Goal: Transaction & Acquisition: Obtain resource

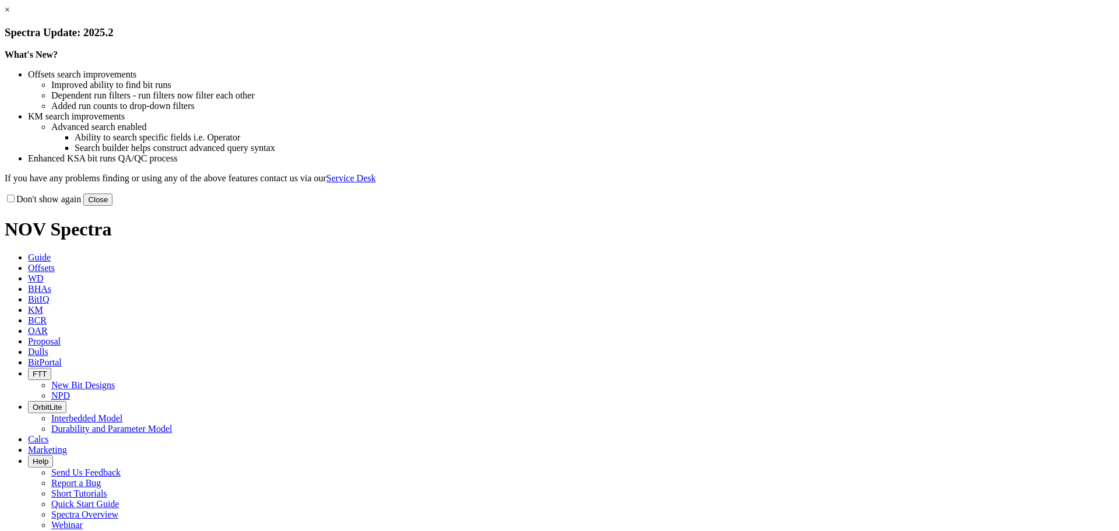
click at [112, 206] on button "Close" at bounding box center [97, 199] width 29 height 12
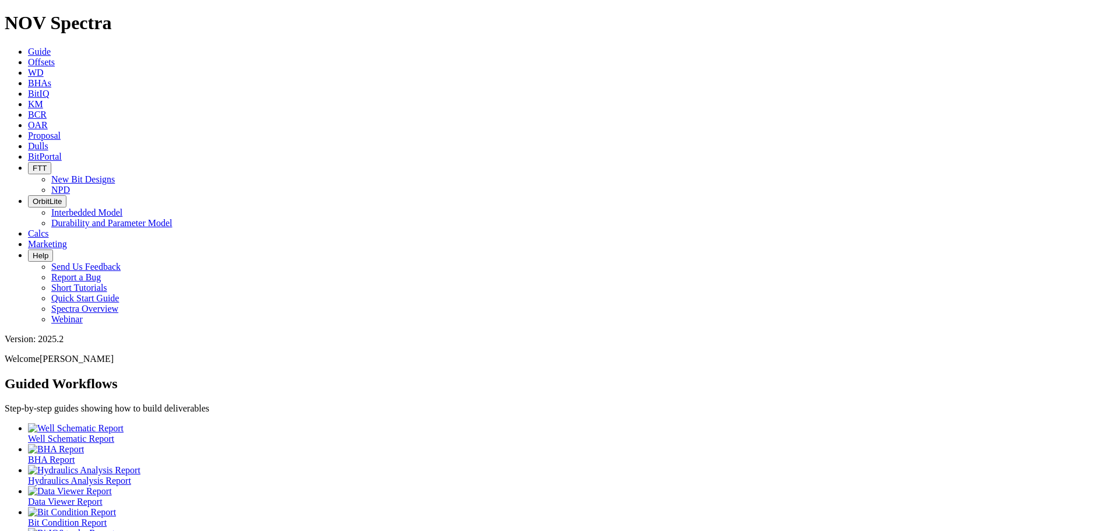
click at [55, 57] on span "Offsets" at bounding box center [41, 62] width 27 height 10
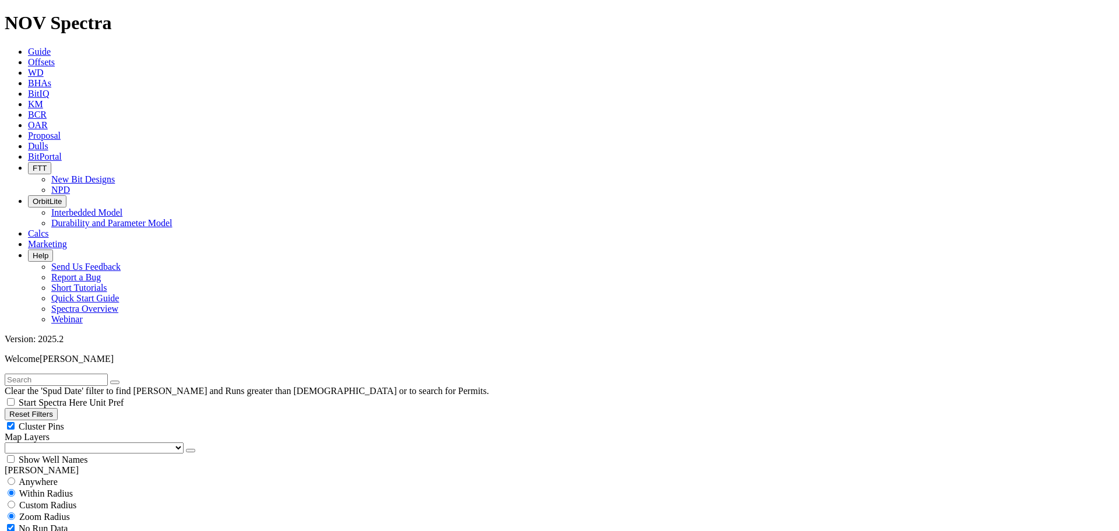
click at [104, 373] on input "text" at bounding box center [56, 379] width 103 height 12
type input "murphy"
click at [122, 380] on button "submit" at bounding box center [126, 381] width 9 height 3
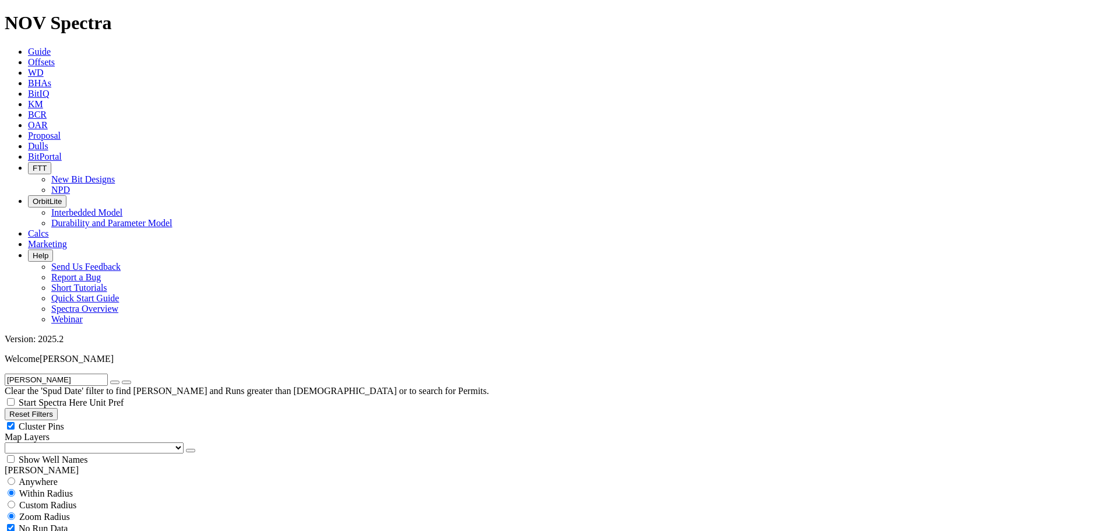
select select "12.25"
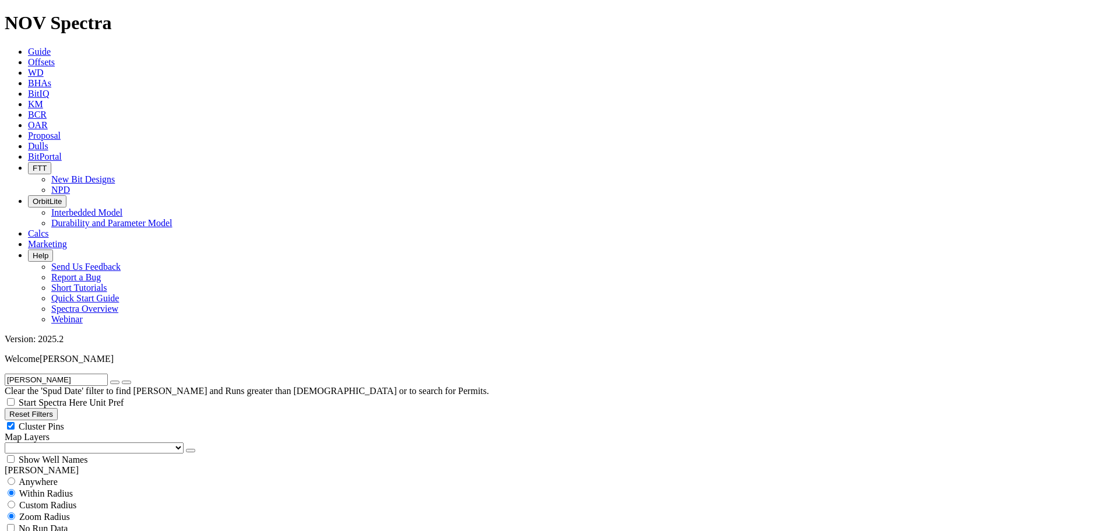
checkbox input "false"
select select "? number:12.25 ?"
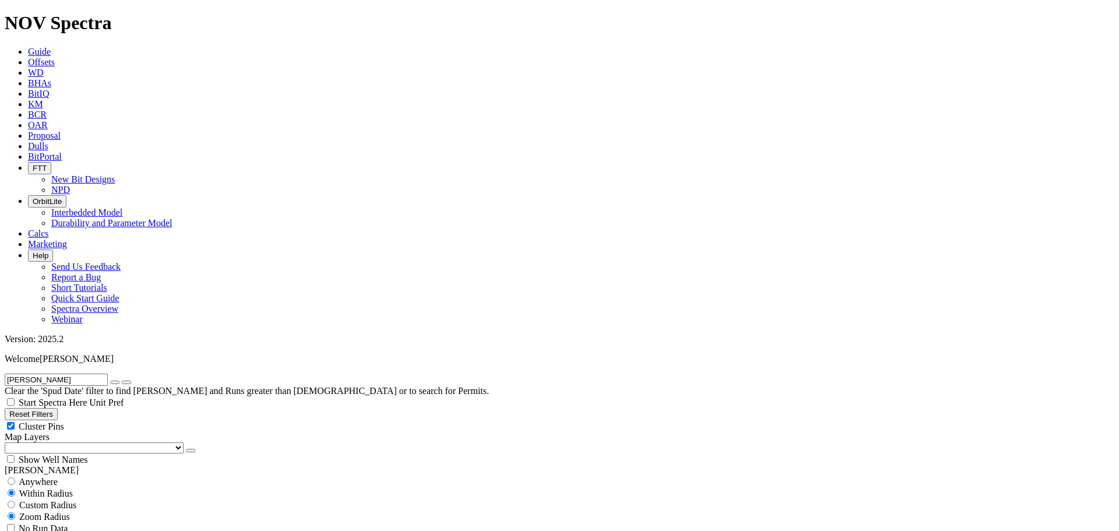
type input "5000"
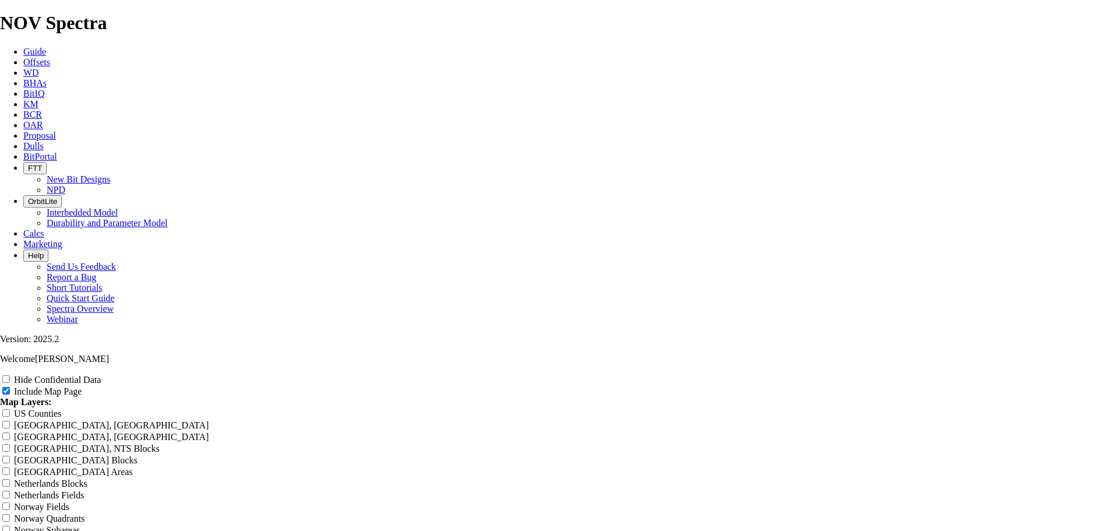
scroll to position [1767, 0]
drag, startPoint x: 484, startPoint y: 316, endPoint x: 513, endPoint y: 322, distance: 30.3
copy td "ALICE MAY BARNETT EAST PSA B 2H"
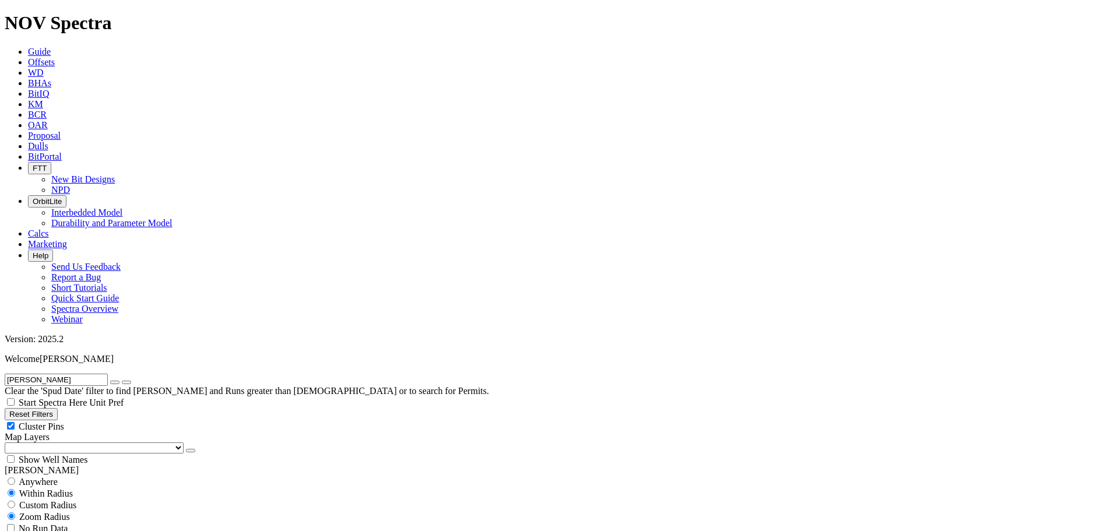
scroll to position [544, 0]
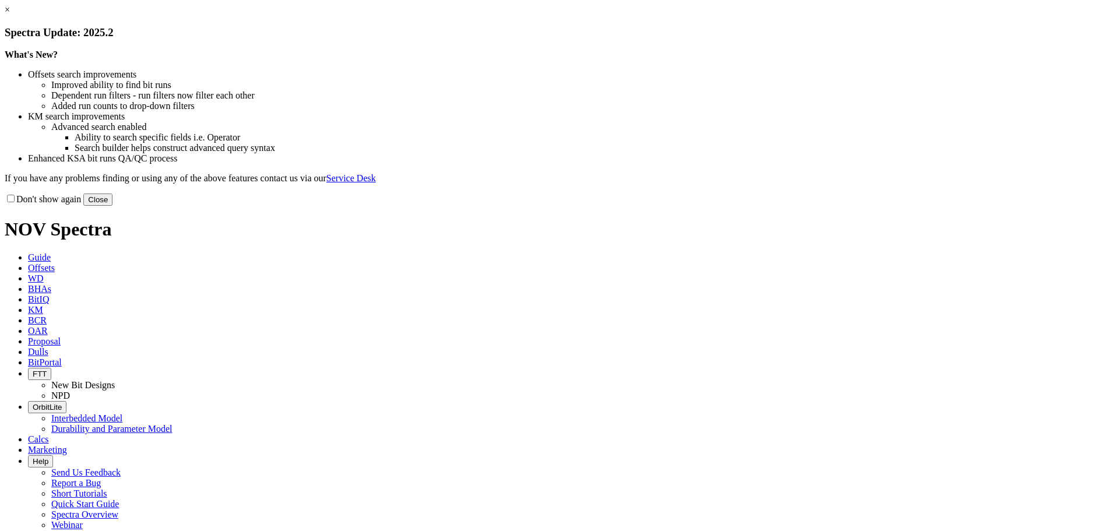
click at [112, 206] on button "Close" at bounding box center [97, 199] width 29 height 12
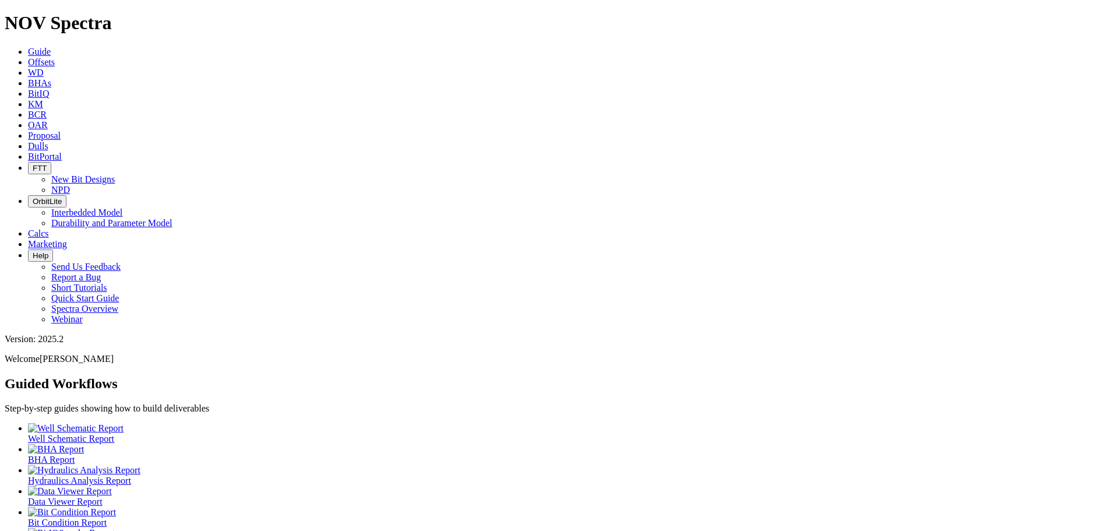
click at [55, 57] on span "Offsets" at bounding box center [41, 62] width 27 height 10
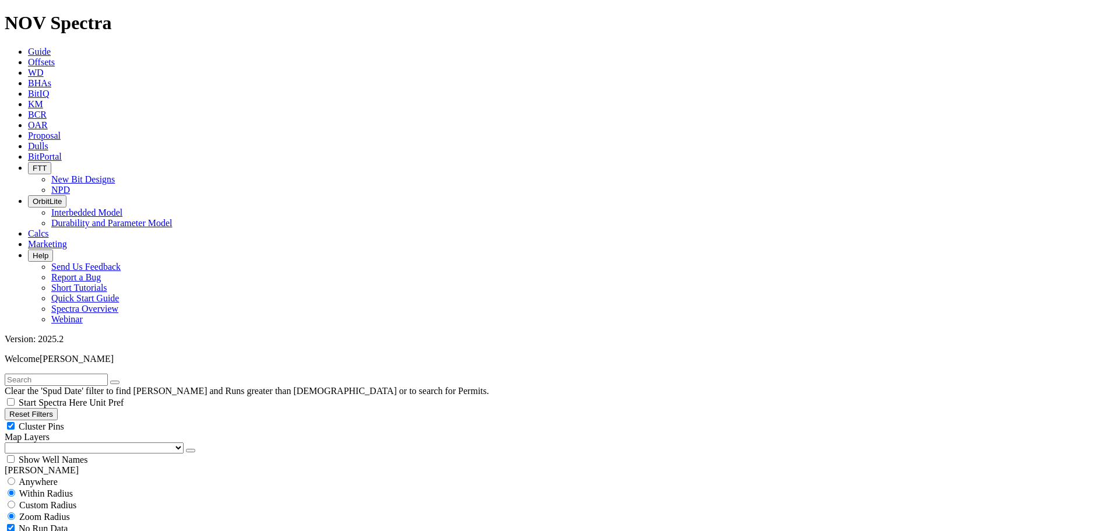
click at [25, 373] on input "text" at bounding box center [56, 379] width 103 height 12
click at [46, 373] on input "4J" at bounding box center [56, 379] width 103 height 12
type input "4J Barnett"
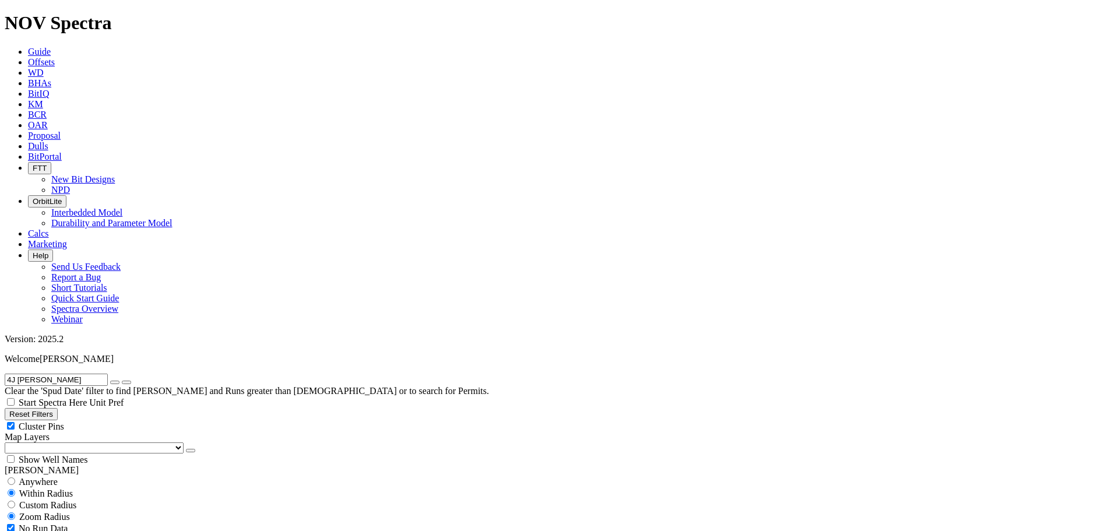
select select "8.75"
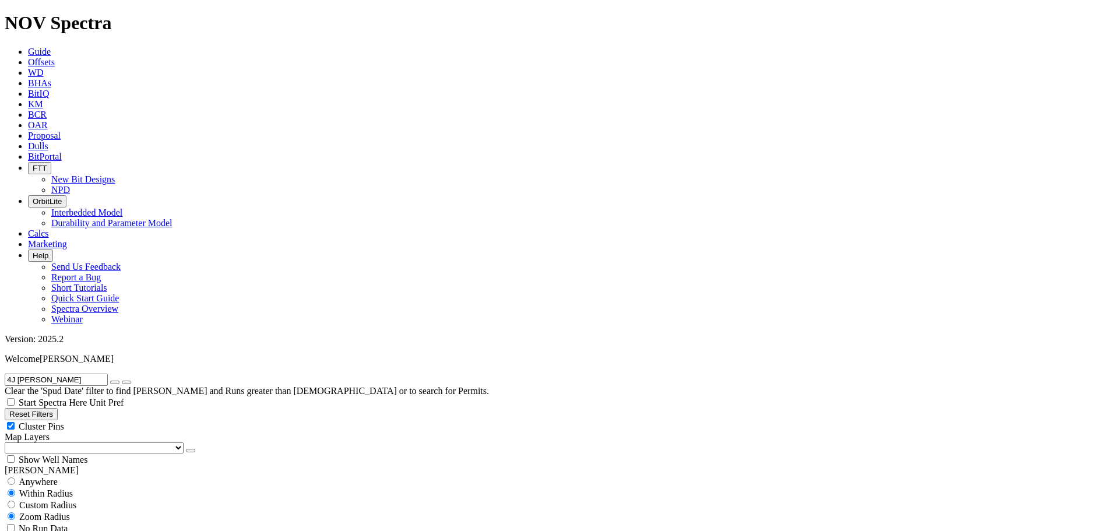
checkbox input "false"
select select "? number:8.75 ?"
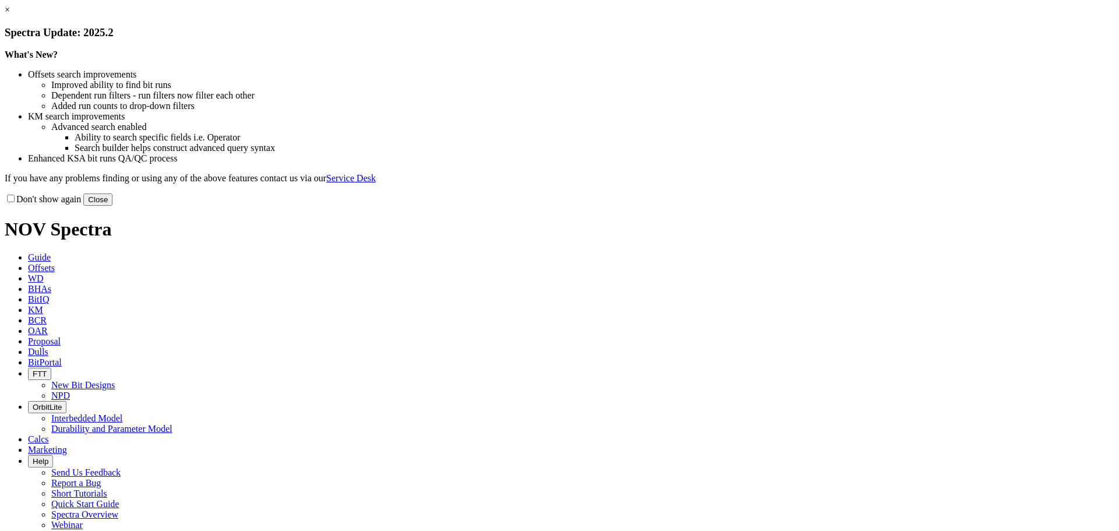
click at [112, 206] on button "Close" at bounding box center [97, 199] width 29 height 12
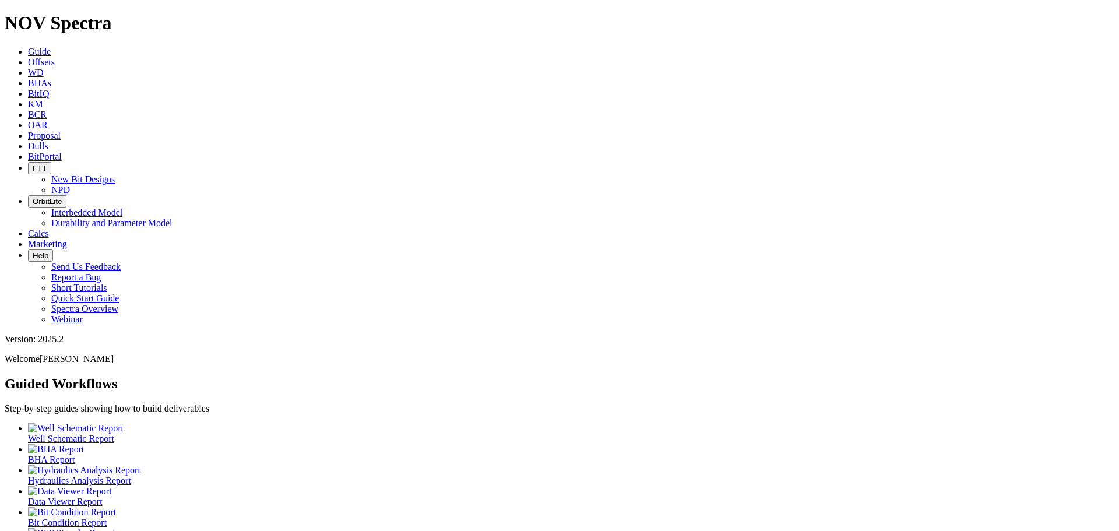
click at [55, 57] on link "Offsets" at bounding box center [41, 62] width 27 height 10
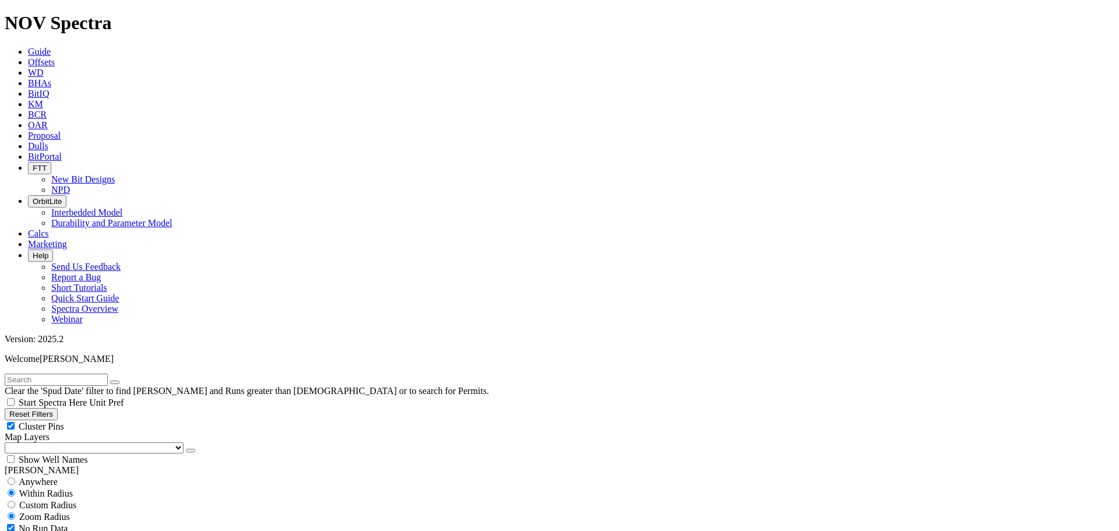
click at [66, 442] on select "US Counties Alberta, CA Townships British Columbia, CA Townships British Columb…" at bounding box center [94, 447] width 179 height 11
click at [9, 442] on select "US Counties Alberta, CA Townships British Columbia, CA Townships British Columb…" at bounding box center [94, 447] width 179 height 11
click at [82, 373] on input "text" at bounding box center [56, 379] width 103 height 12
type input "EOG"
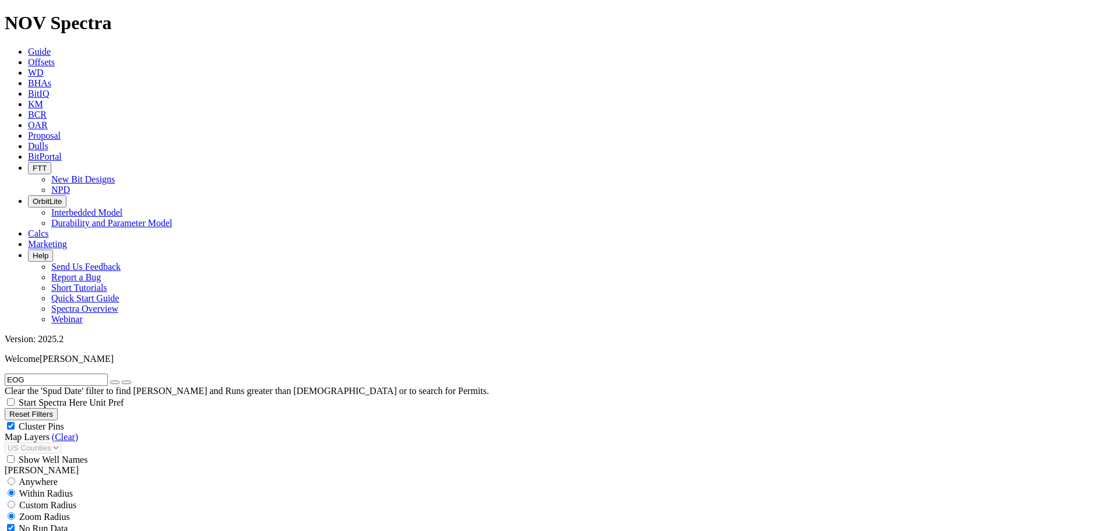
click at [118, 420] on div "Cluster Pins" at bounding box center [559, 426] width 1109 height 12
checkbox input "false"
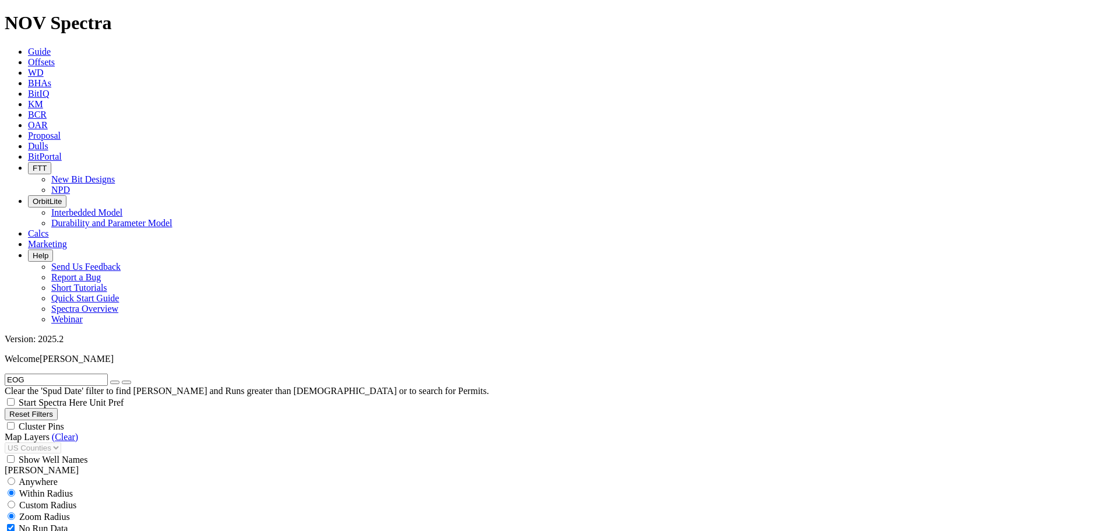
scroll to position [408, 0]
select select "12.25"
checkbox input "false"
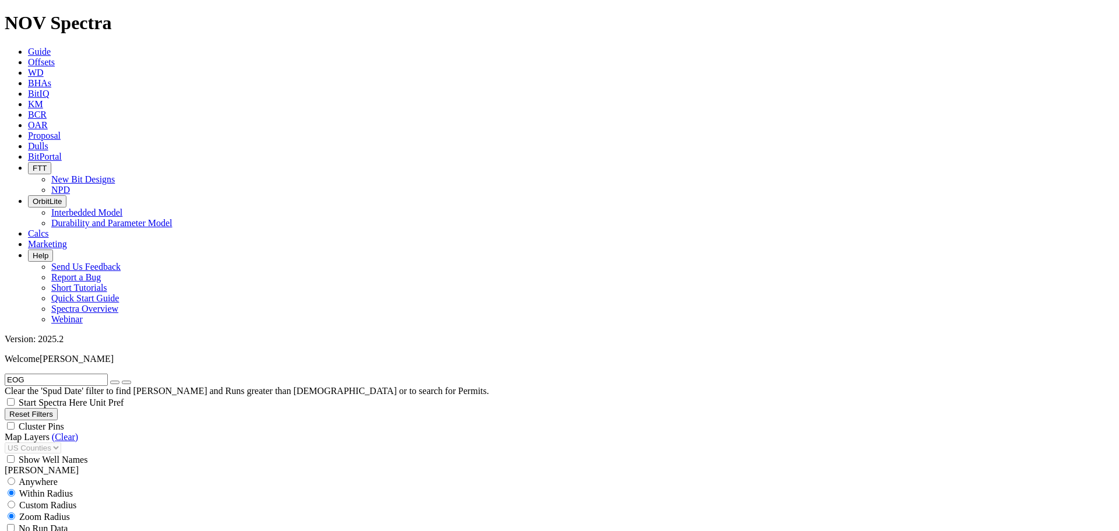
scroll to position [680, 0]
type input "500"
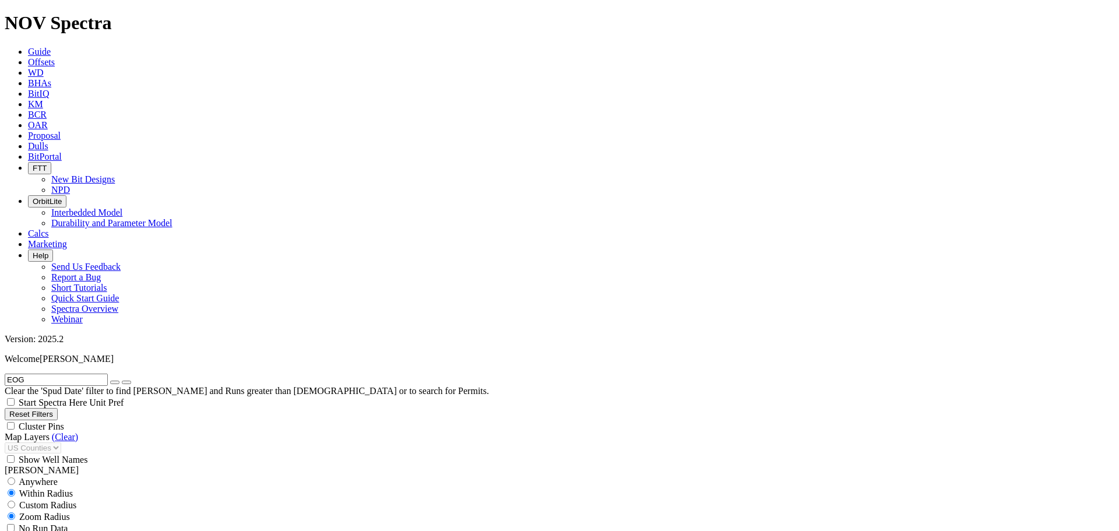
scroll to position [770, 0]
type input "5000"
type input "8/22/24"
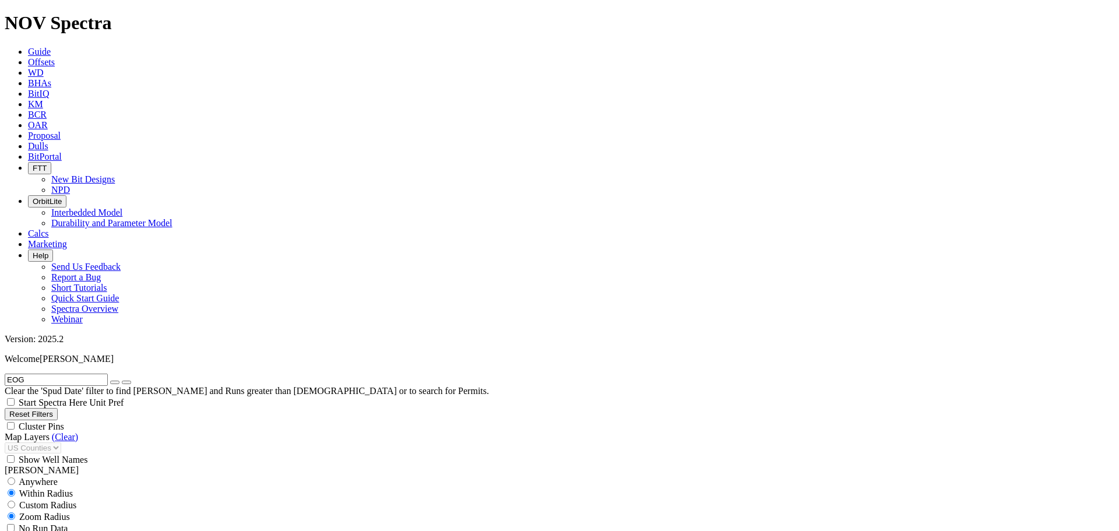
scroll to position [816, 0]
drag, startPoint x: 75, startPoint y: 420, endPoint x: 69, endPoint y: 424, distance: 6.6
type input "4000"
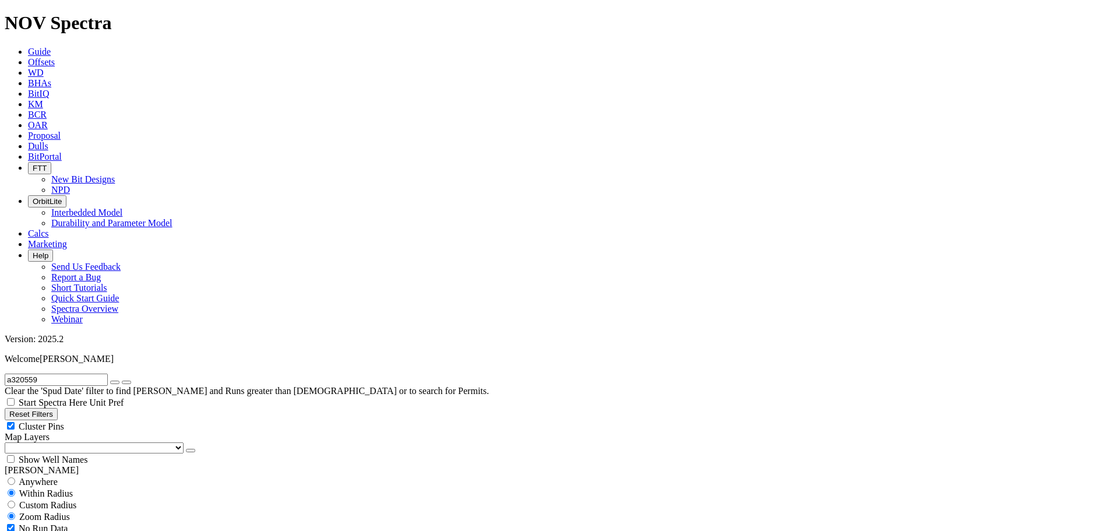
drag, startPoint x: 38, startPoint y: 52, endPoint x: 1, endPoint y: 50, distance: 37.4
click at [5, 373] on form "a320559" at bounding box center [559, 379] width 1109 height 12
type input "co4"
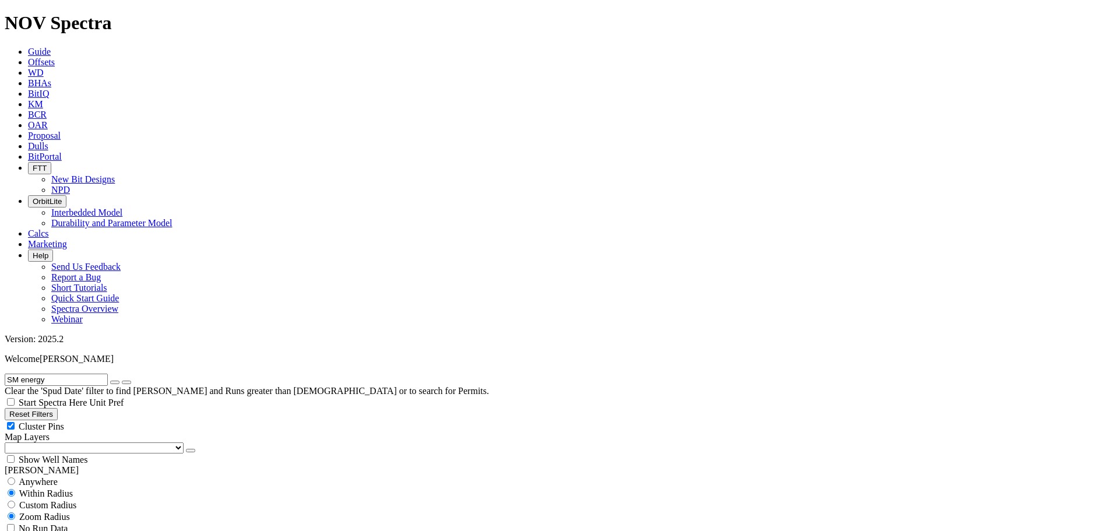
drag, startPoint x: 68, startPoint y: 53, endPoint x: -12, endPoint y: 50, distance: 79.3
click at [122, 380] on button "submit" at bounding box center [126, 381] width 9 height 3
drag, startPoint x: 56, startPoint y: 44, endPoint x: -44, endPoint y: 45, distance: 99.6
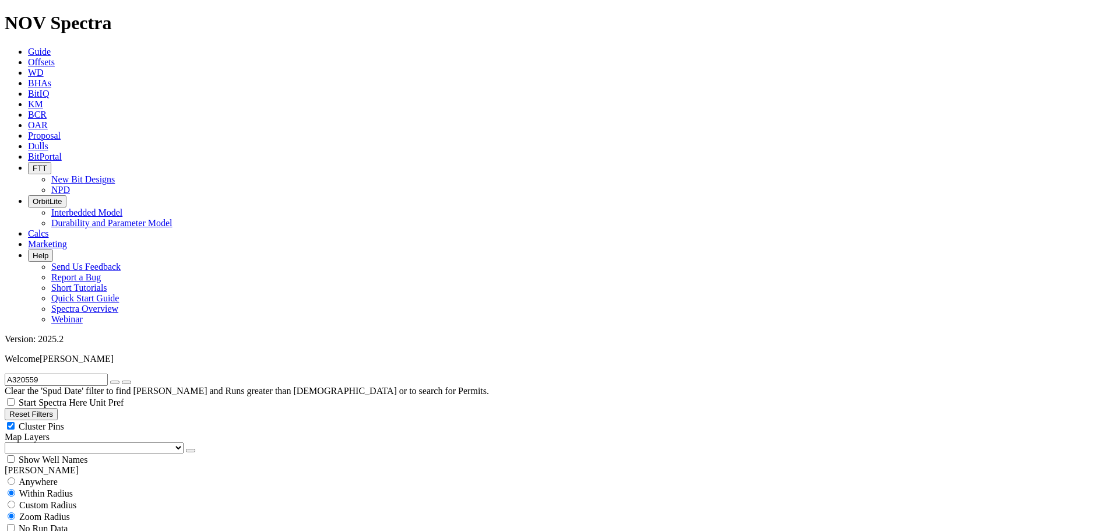
type input "CO4"
click at [122, 380] on button "submit" at bounding box center [126, 381] width 9 height 3
drag, startPoint x: 85, startPoint y: 269, endPoint x: 3, endPoint y: 246, distance: 85.2
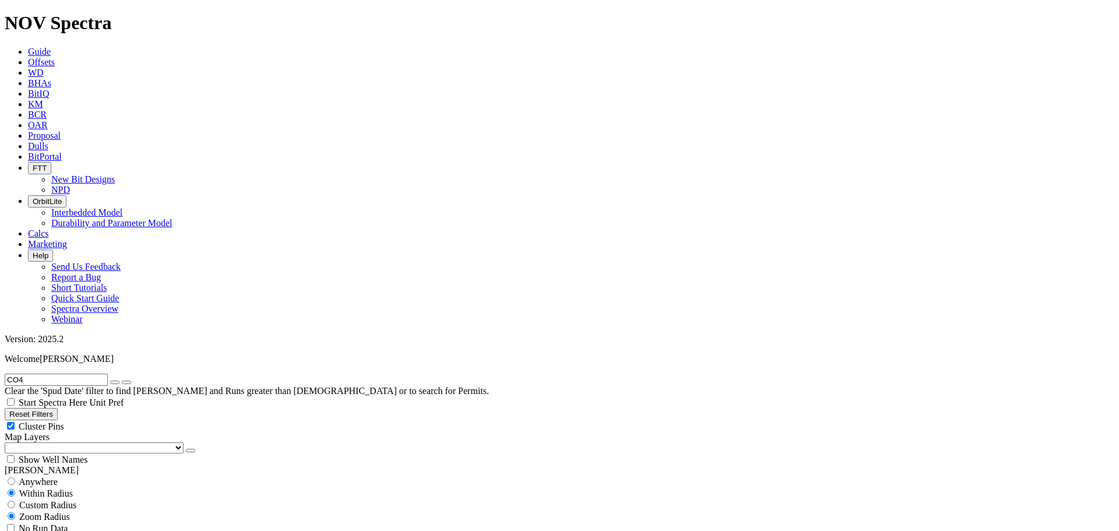
scroll to position [199, 0]
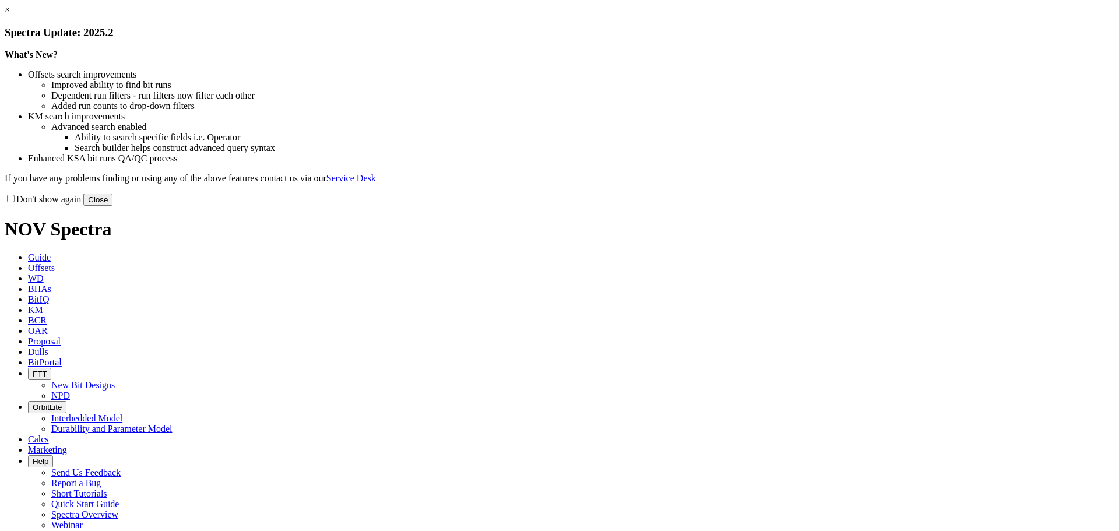
click at [112, 206] on button "Close" at bounding box center [97, 199] width 29 height 12
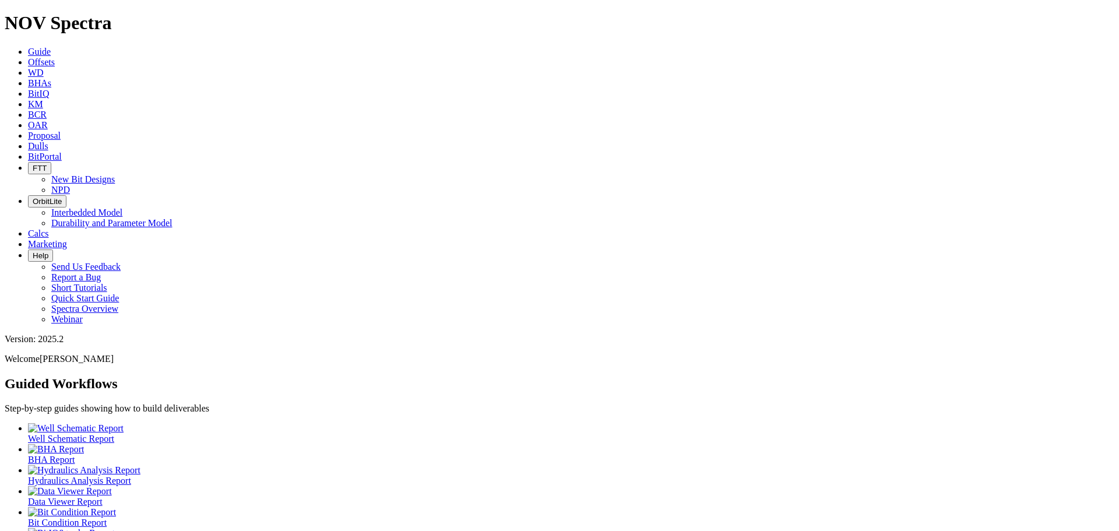
click at [55, 57] on span "Offsets" at bounding box center [41, 62] width 27 height 10
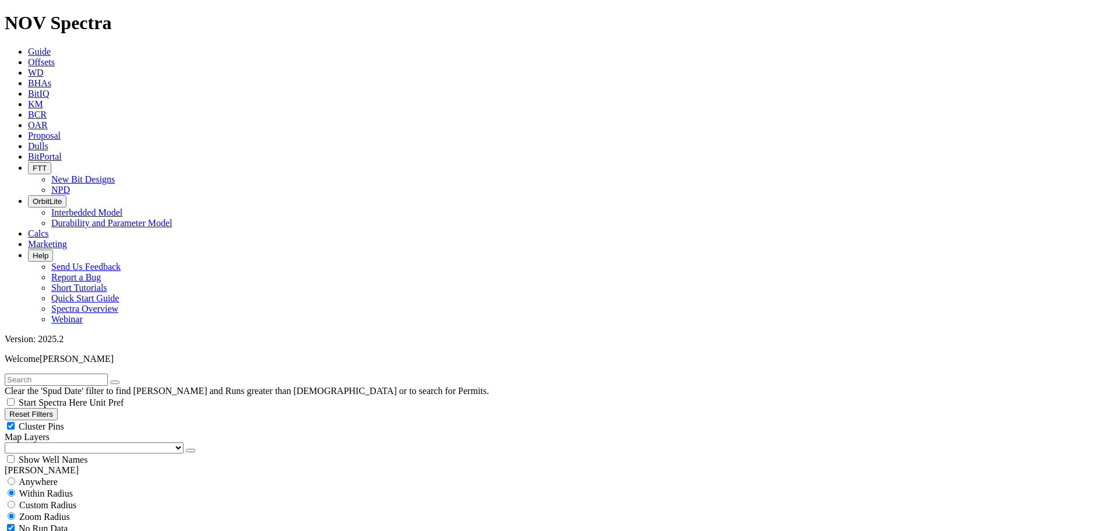
click at [72, 373] on input "text" at bounding box center [56, 379] width 103 height 12
type input "botanza"
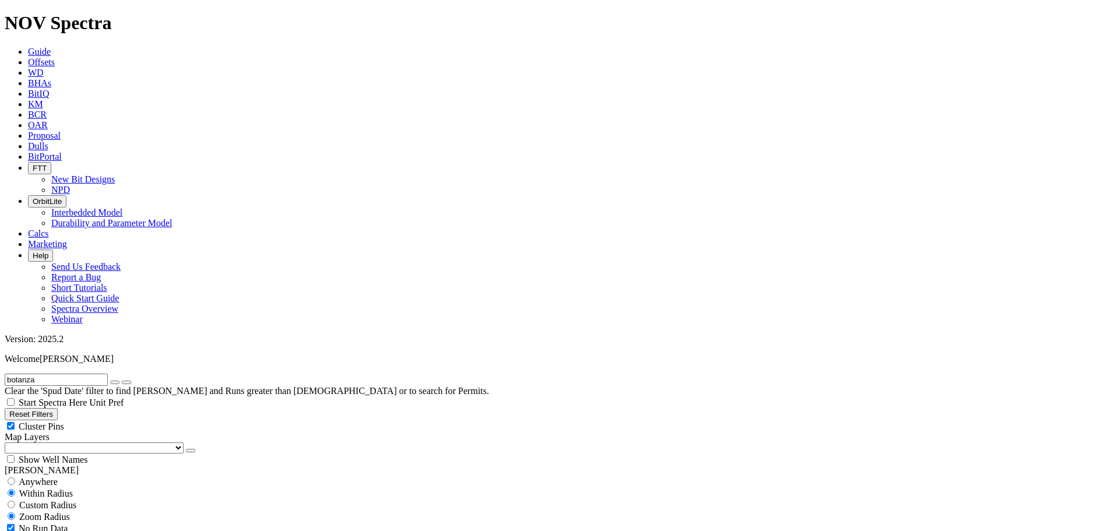
select select "8.75"
checkbox input "false"
select select "? number:8.75 ?"
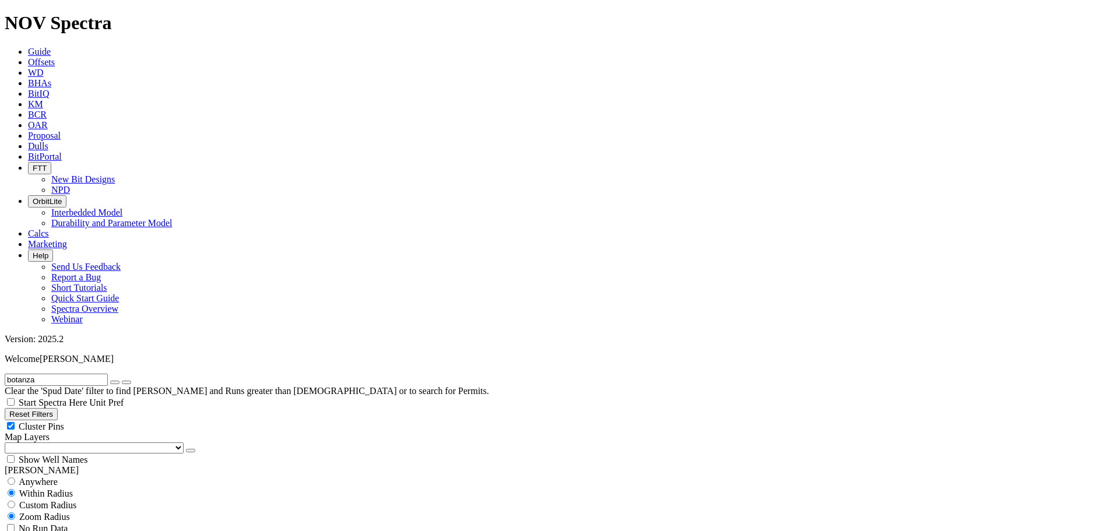
scroll to position [680, 0]
type input "7000"
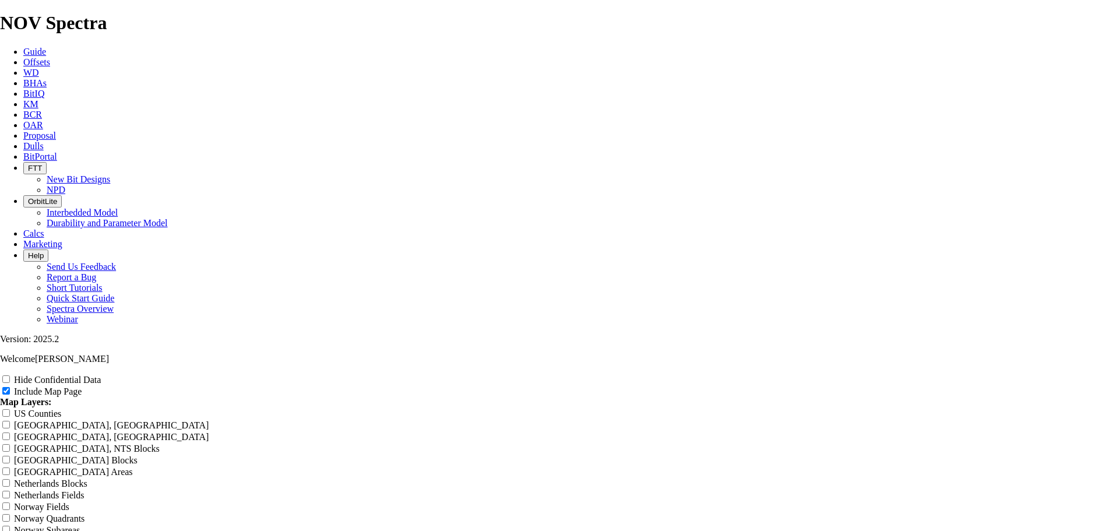
scroll to position [1904, 0]
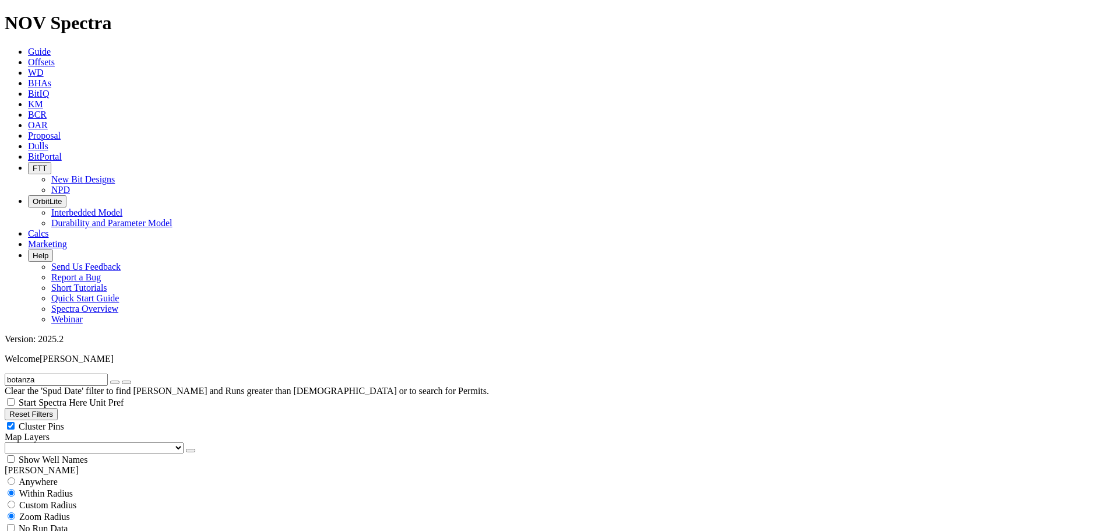
click at [115, 420] on div "Cluster Pins" at bounding box center [559, 426] width 1109 height 12
checkbox input "false"
click at [62, 442] on select "US Counties [GEOGRAPHIC_DATA], [GEOGRAPHIC_DATA] [GEOGRAPHIC_DATA], [GEOGRAPHIC…" at bounding box center [94, 447] width 179 height 11
click at [9, 442] on select "US Counties [GEOGRAPHIC_DATA], [GEOGRAPHIC_DATA] [GEOGRAPHIC_DATA], [GEOGRAPHIC…" at bounding box center [94, 447] width 179 height 11
click at [64, 373] on input "botanza" at bounding box center [56, 379] width 103 height 12
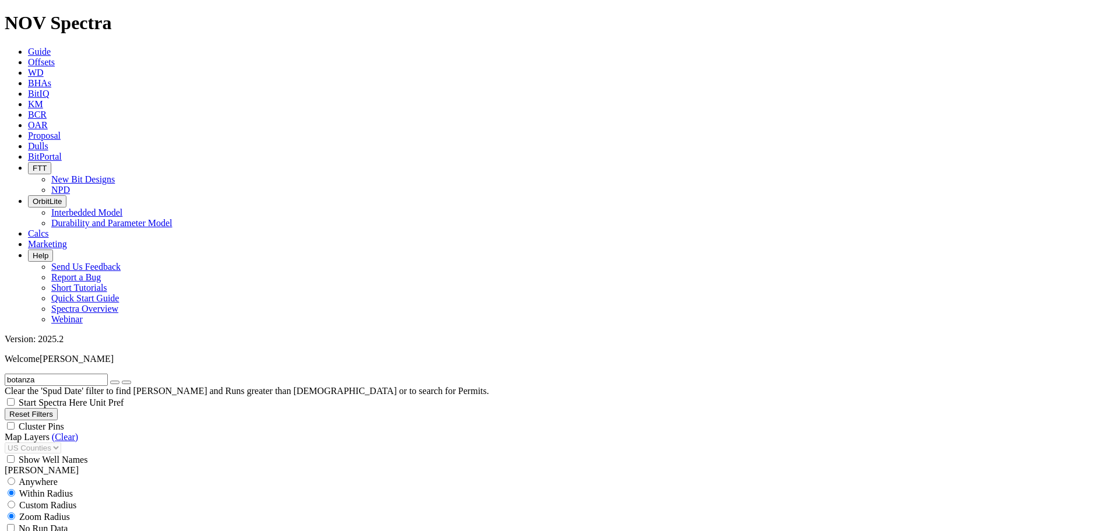
drag, startPoint x: 64, startPoint y: 50, endPoint x: 8, endPoint y: 48, distance: 56.0
click at [8, 373] on input "botanza" at bounding box center [56, 379] width 103 height 12
type input "Eog"
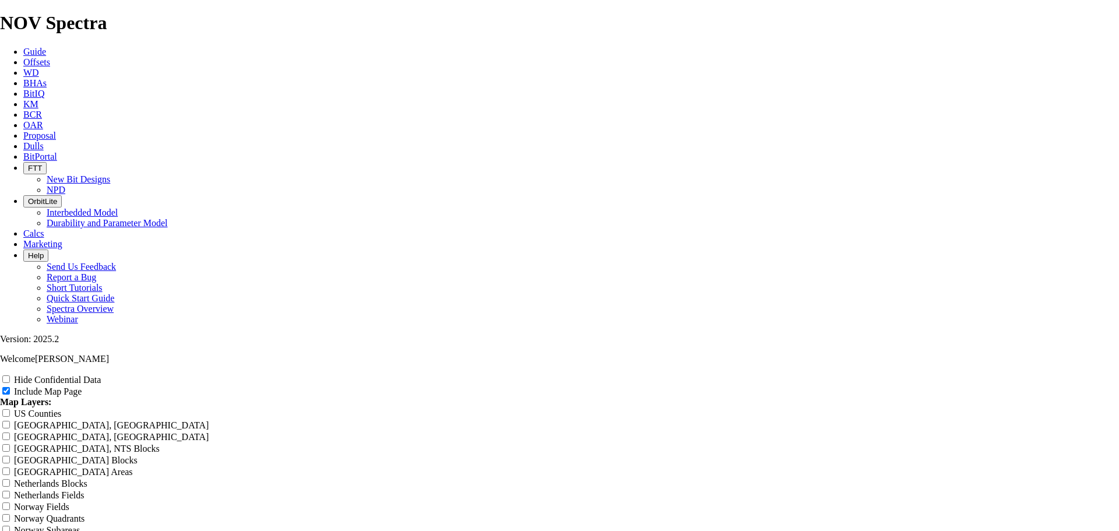
scroll to position [1767, 0]
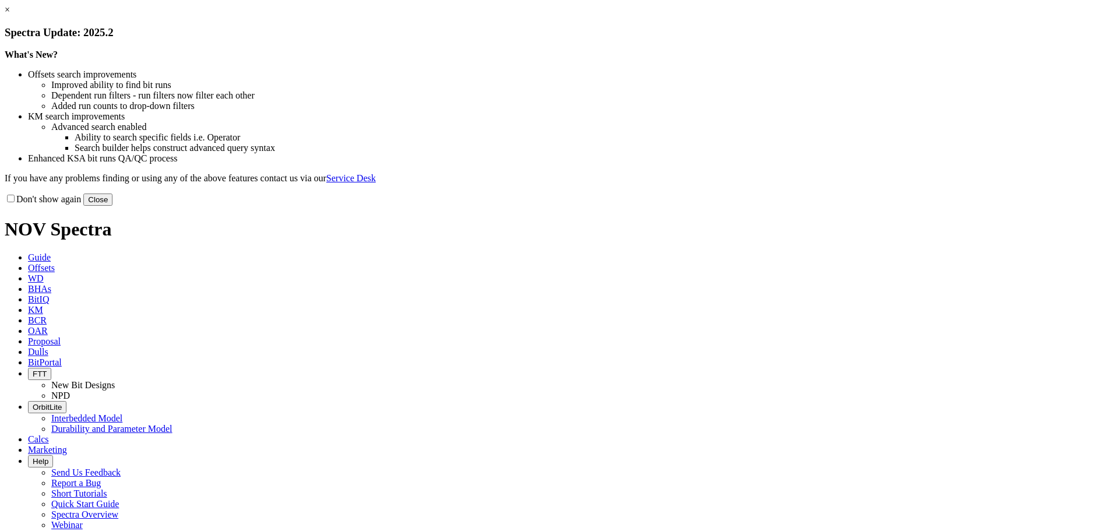
click at [112, 206] on button "Close" at bounding box center [97, 199] width 29 height 12
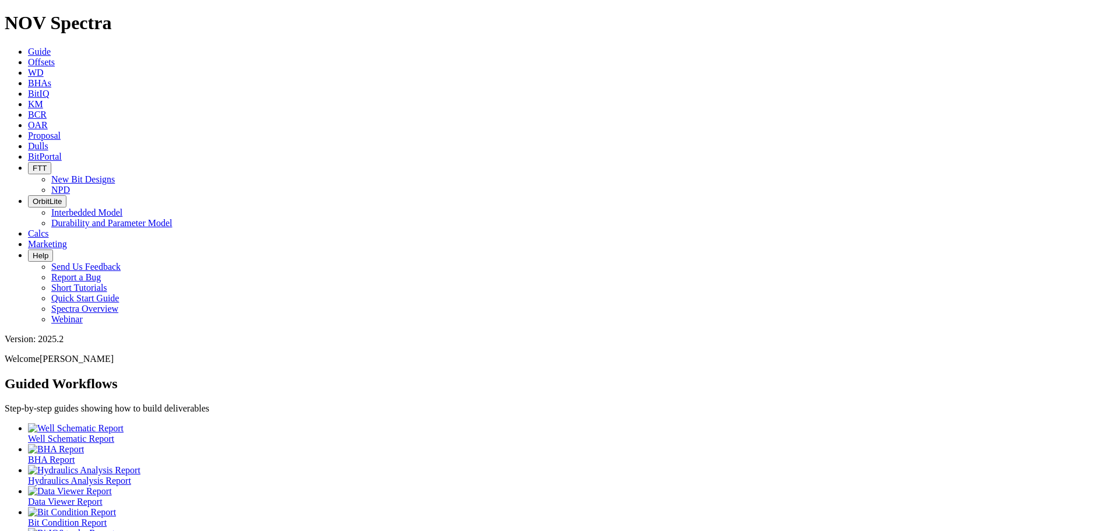
click at [28, 78] on icon at bounding box center [28, 83] width 0 height 10
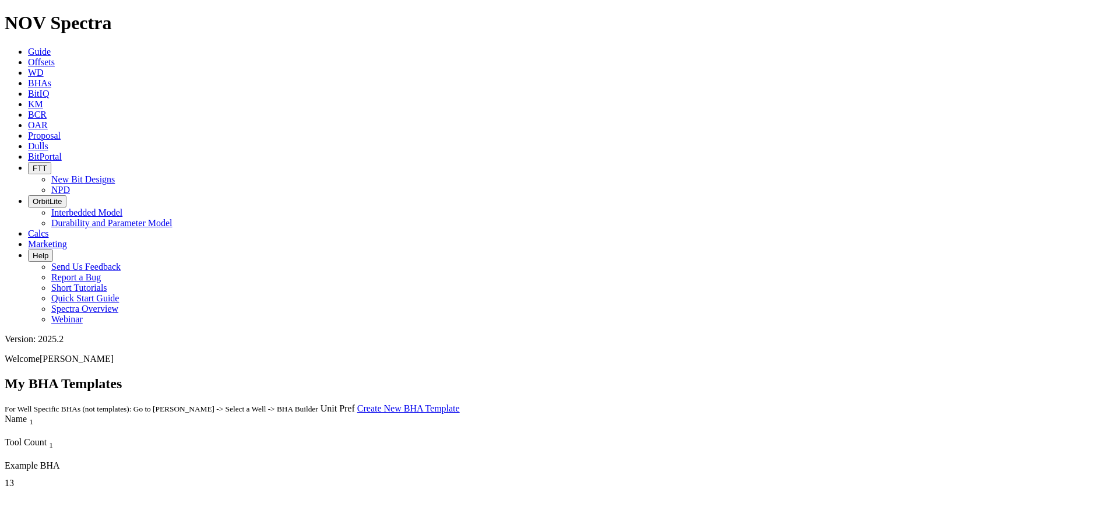
click at [49, 89] on link "BitIQ" at bounding box center [38, 94] width 21 height 10
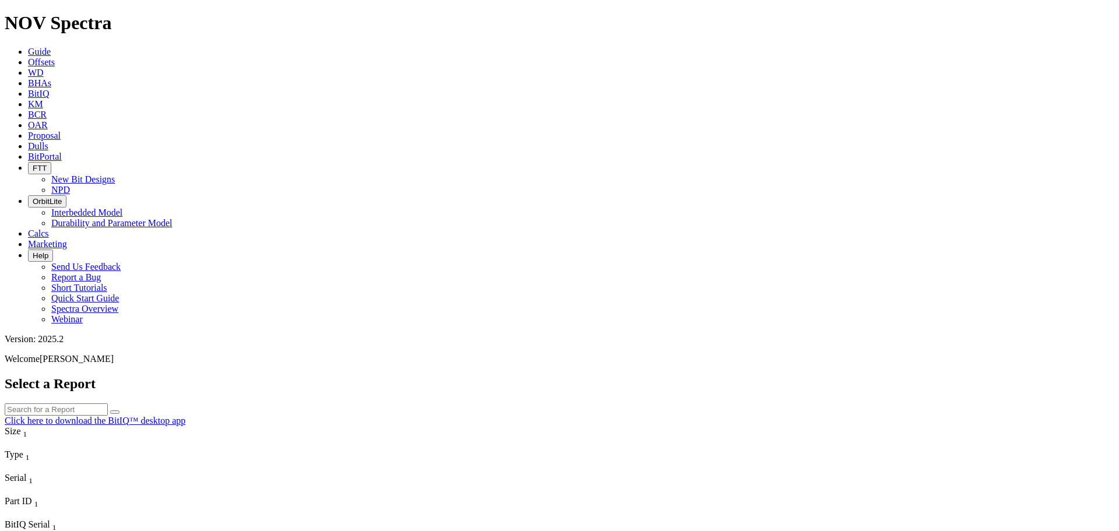
click at [44, 68] on span "WD" at bounding box center [36, 73] width 16 height 10
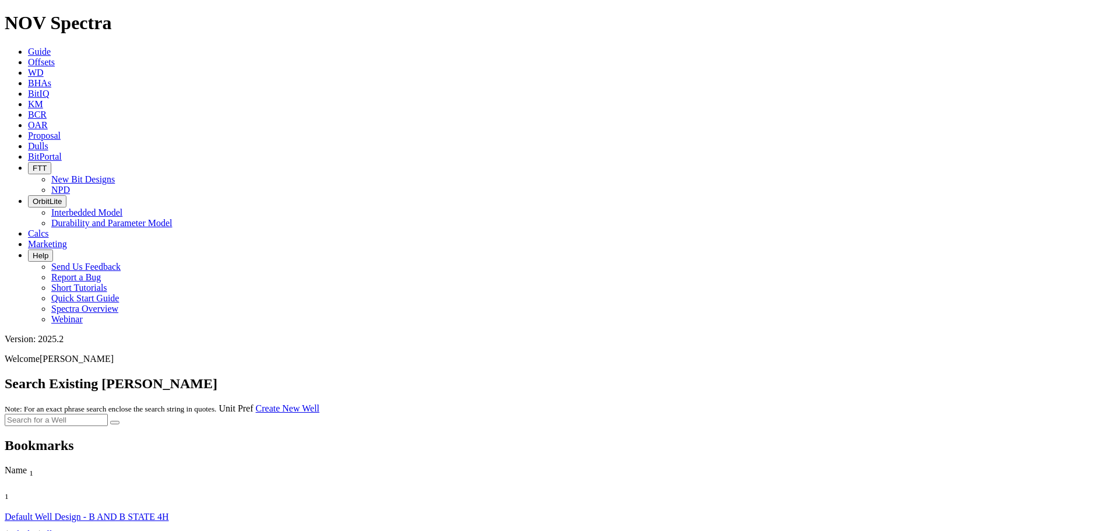
click at [51, 47] on span "Guide" at bounding box center [39, 52] width 23 height 10
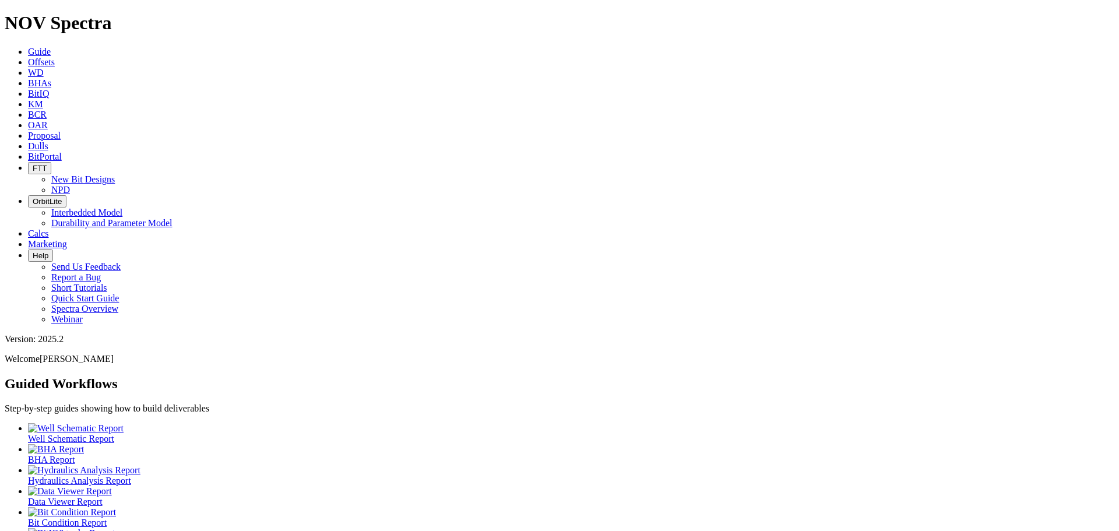
click at [275, 465] on div at bounding box center [571, 470] width 1086 height 10
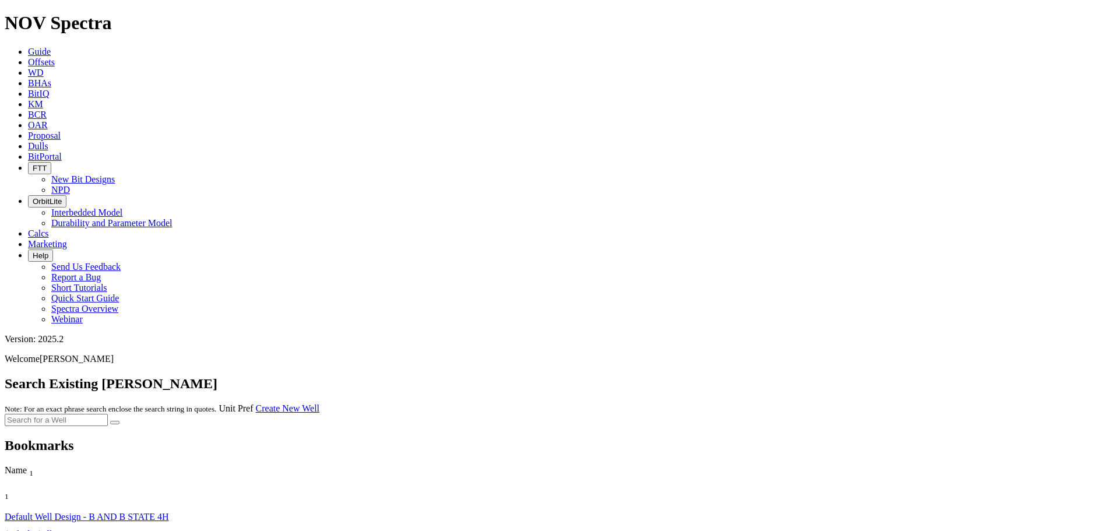
click at [104, 512] on link "Default Well Design - B AND B STATE 4H" at bounding box center [87, 517] width 164 height 10
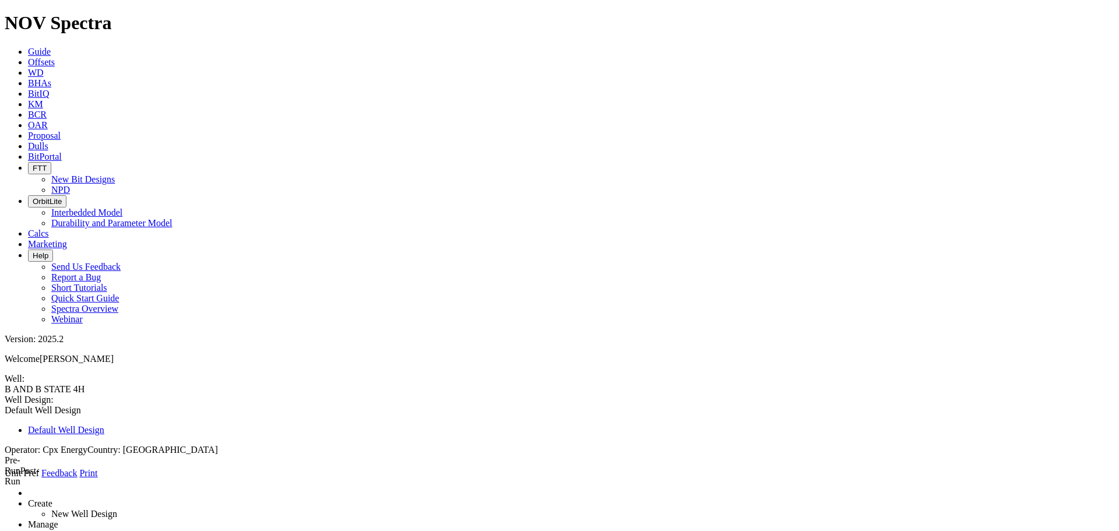
drag, startPoint x: 91, startPoint y: 274, endPoint x: 179, endPoint y: 69, distance: 223.2
click at [58, 519] on link "Manage" at bounding box center [43, 524] width 30 height 10
click at [52, 498] on link "Create" at bounding box center [40, 503] width 24 height 10
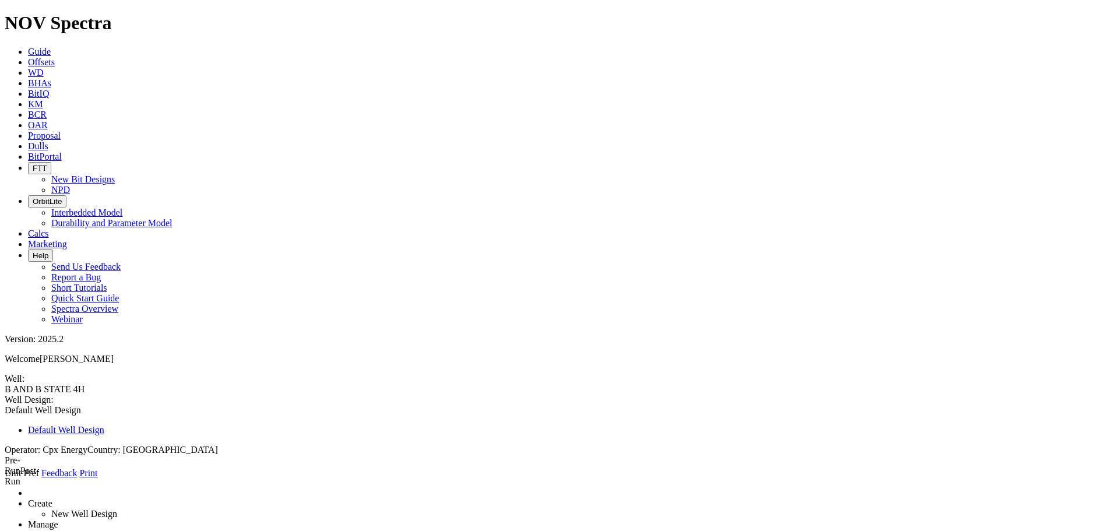
type input "3100"
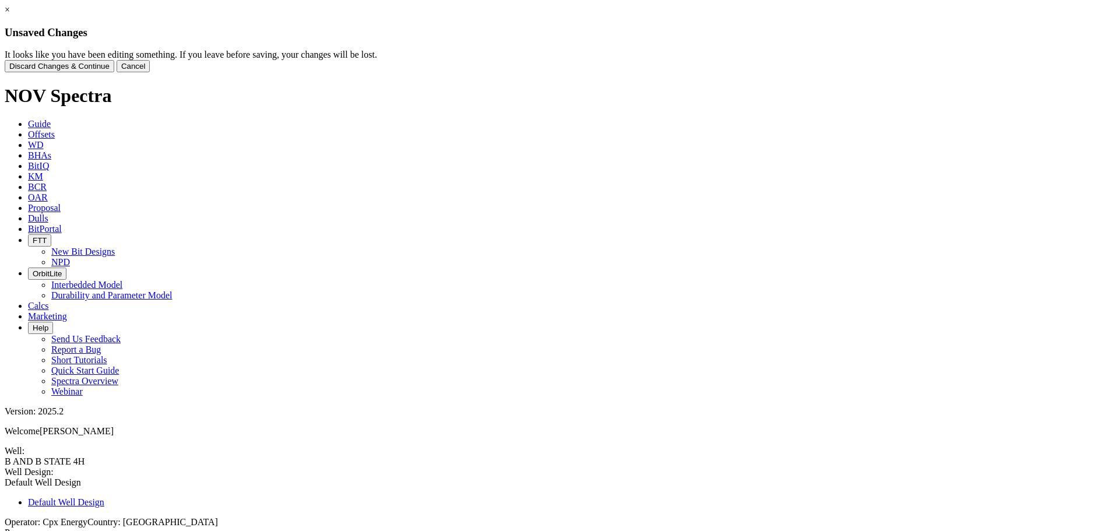
click at [150, 72] on button "Cancel" at bounding box center [134, 66] width 34 height 12
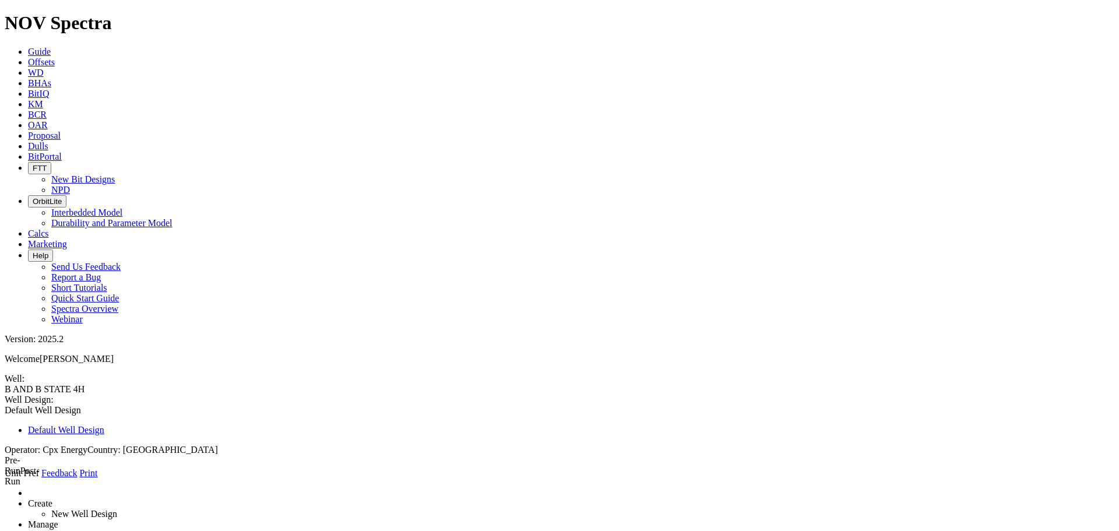
type input "9.875"
select select "number:7.625"
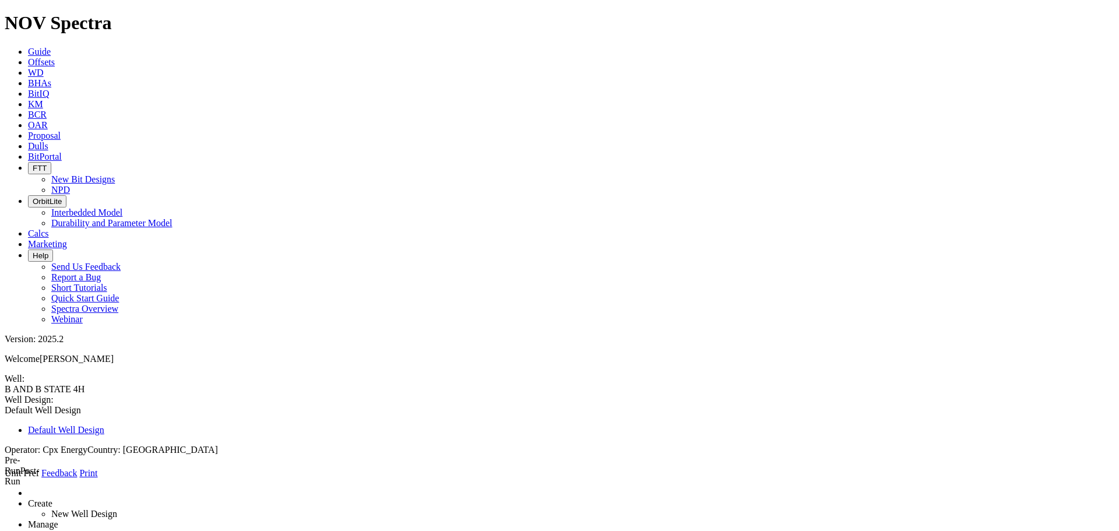
type input "900"
type input "0"
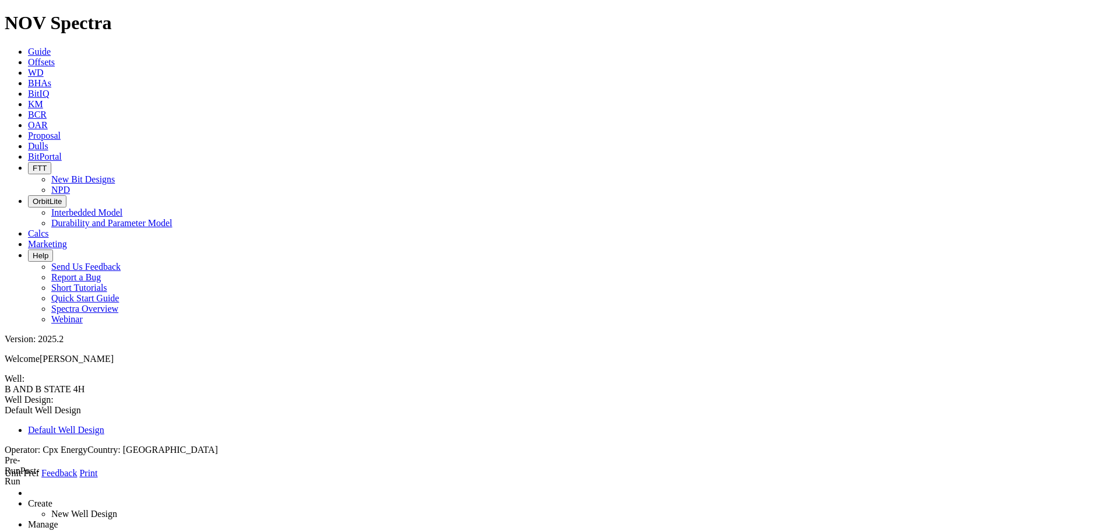
type input "900"
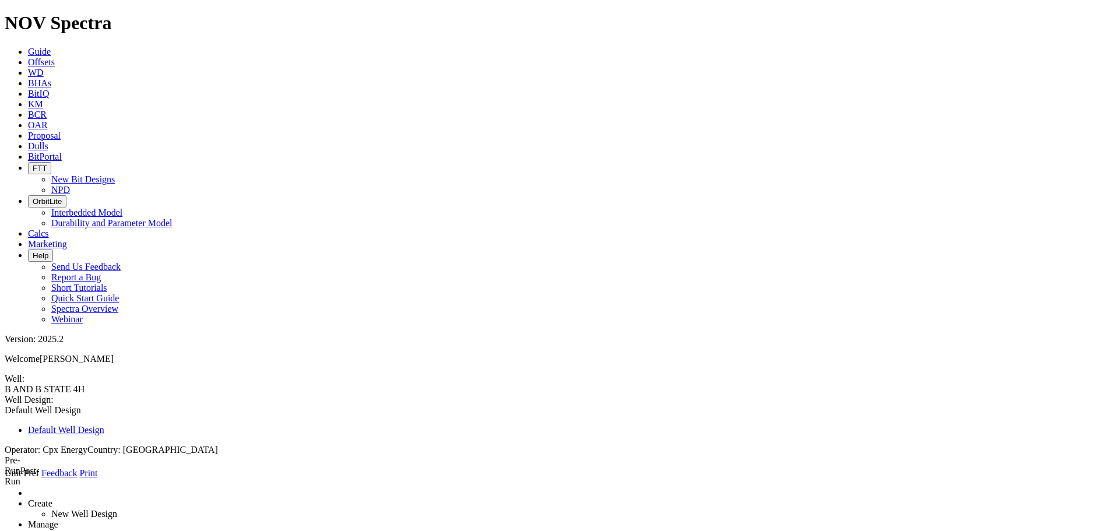
click at [5, 478] on icon at bounding box center [5, 478] width 0 height 0
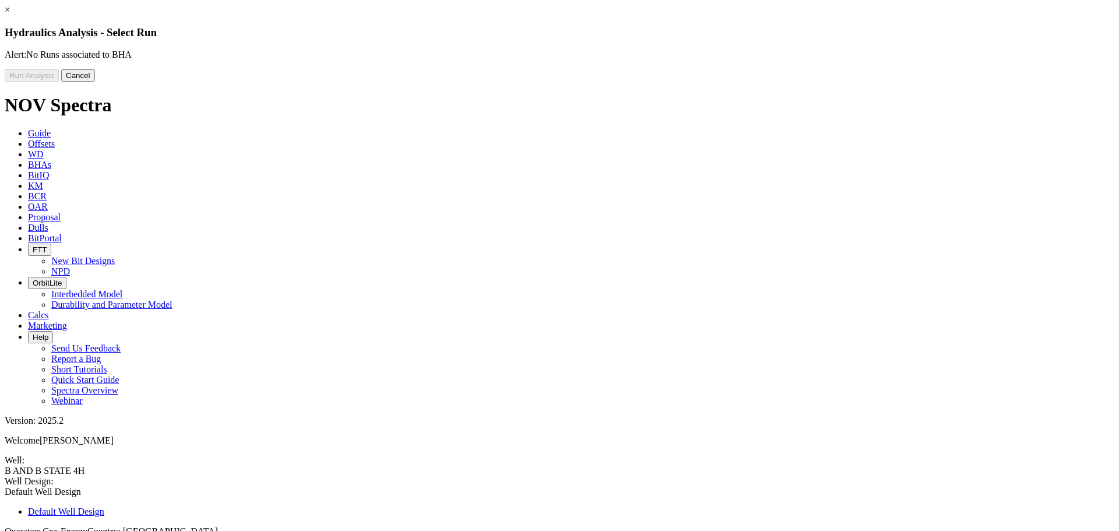
click at [95, 82] on button "Cancel" at bounding box center [78, 75] width 34 height 12
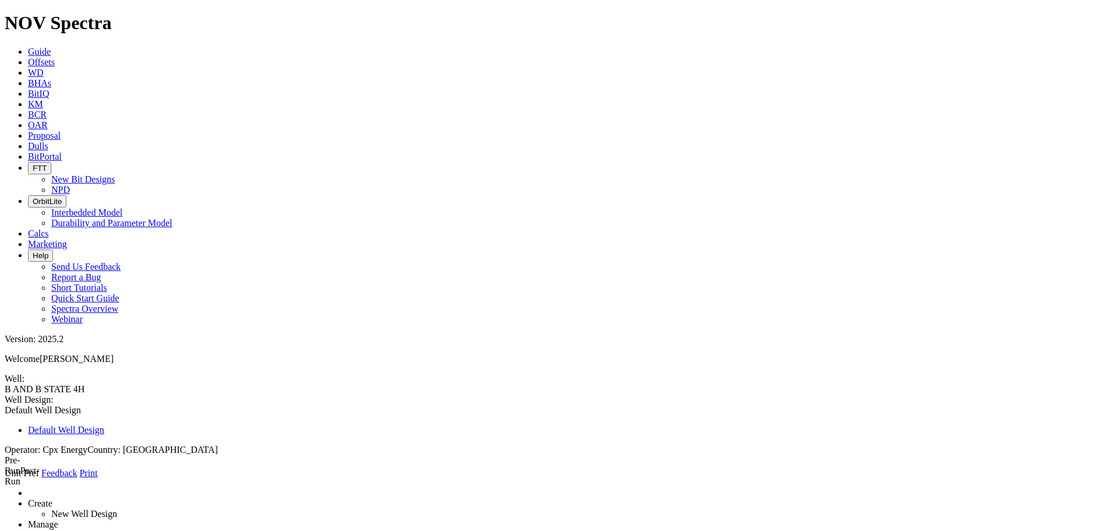
type input "900"
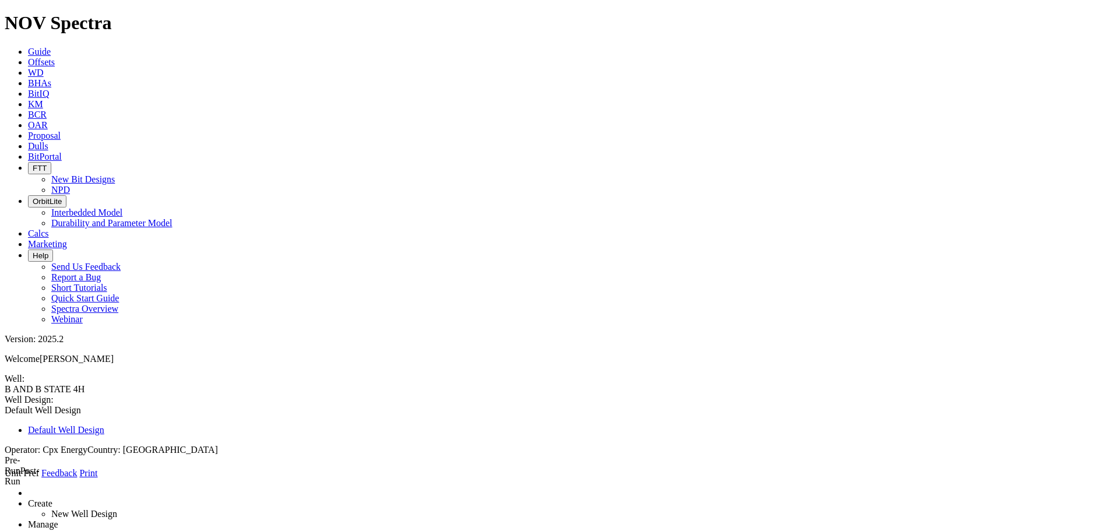
type input "9.875 Surface Hole"
type input "3100"
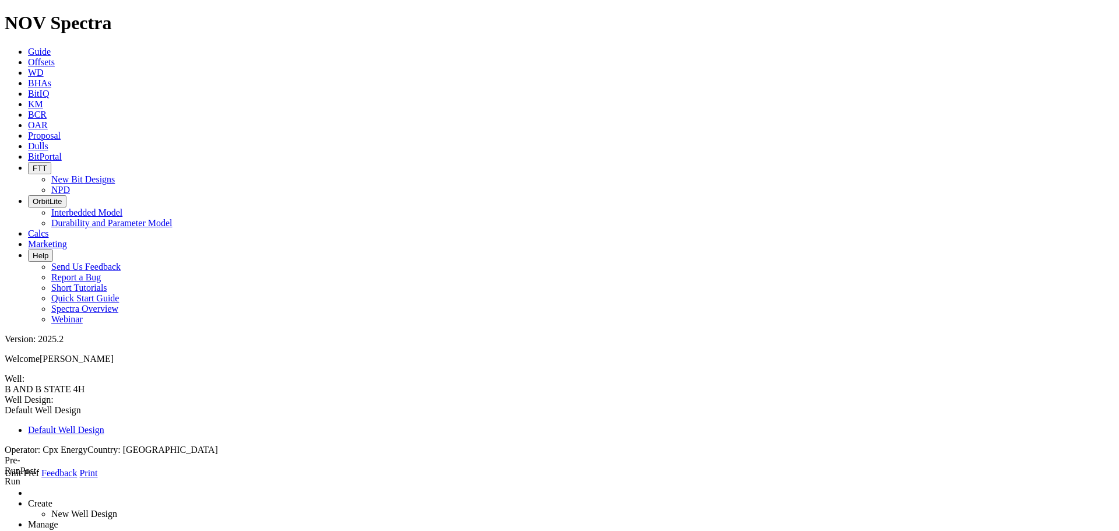
type input "6.75" TD Hole"
click at [5, 478] on span at bounding box center [5, 478] width 0 height 0
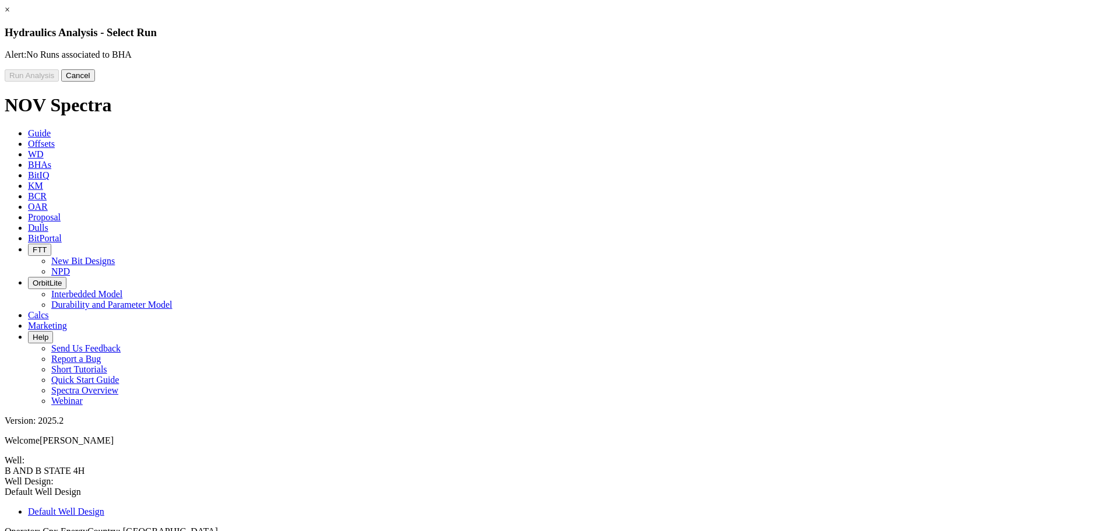
click at [95, 82] on button "Cancel" at bounding box center [78, 75] width 34 height 12
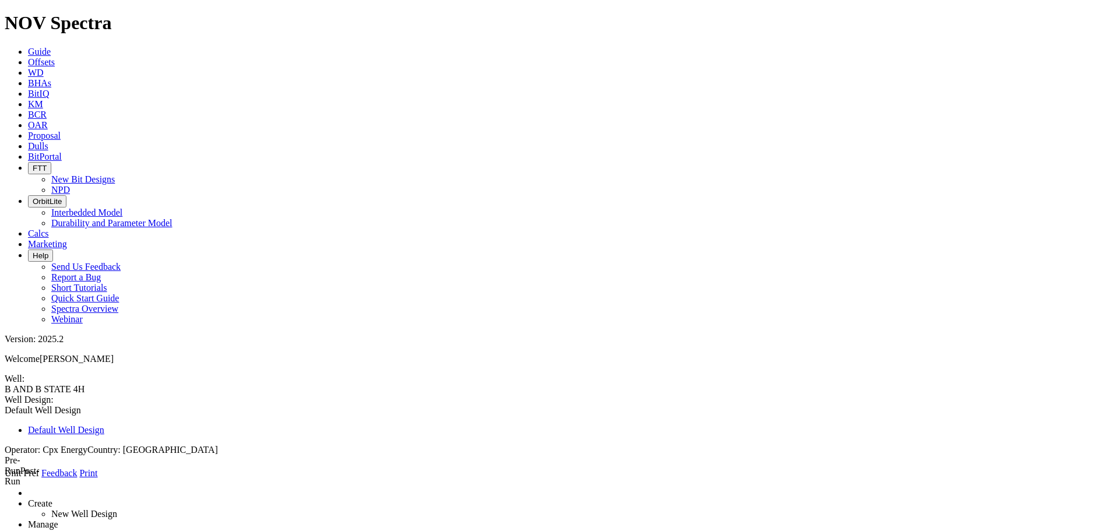
click at [5, 478] on span at bounding box center [5, 478] width 0 height 0
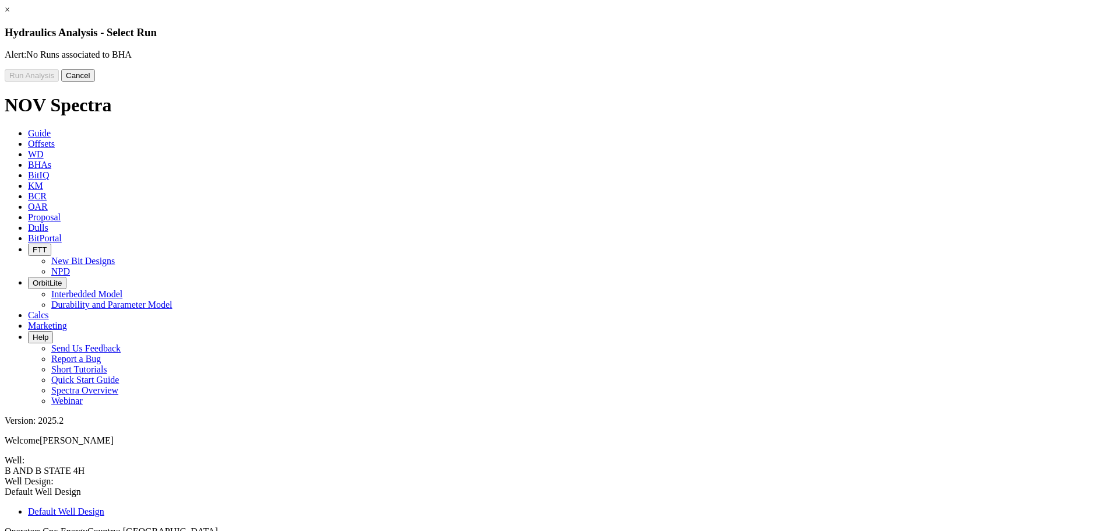
click at [95, 82] on button "Cancel" at bounding box center [78, 75] width 34 height 12
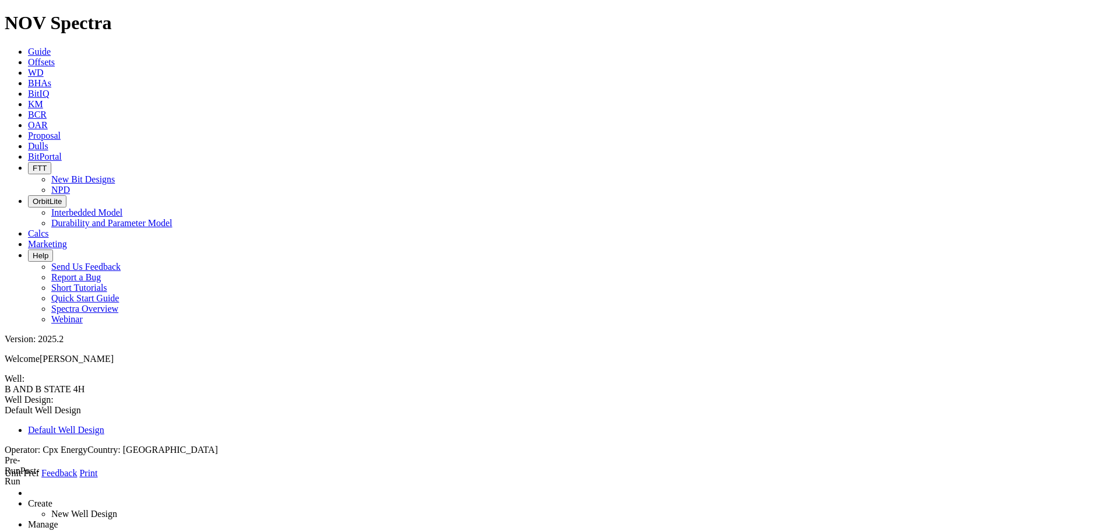
click at [5, 478] on icon at bounding box center [5, 478] width 0 height 0
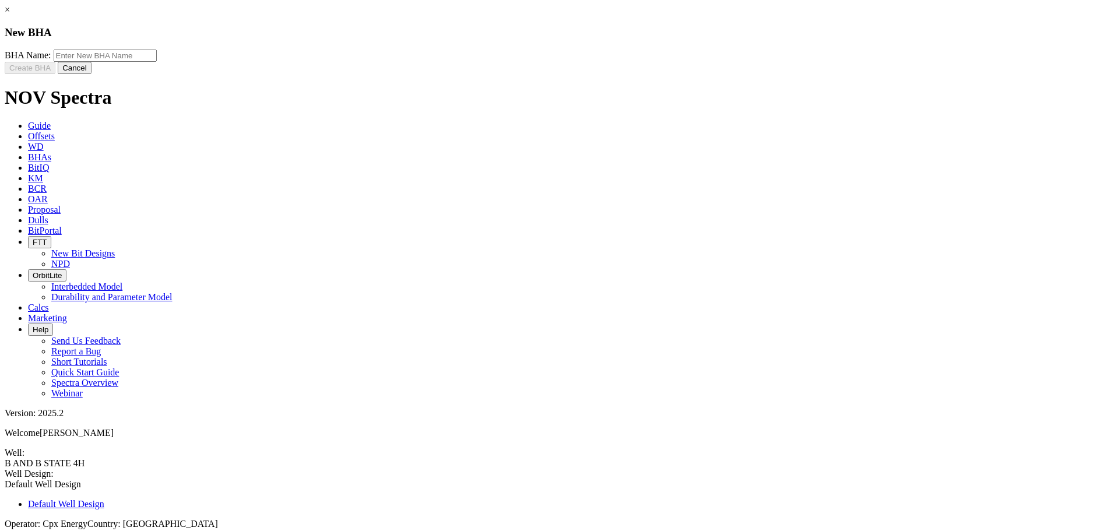
click at [157, 62] on input "text" at bounding box center [105, 56] width 103 height 12
type input "BHA 1"
click at [55, 74] on button "Create BHA" at bounding box center [30, 68] width 51 height 12
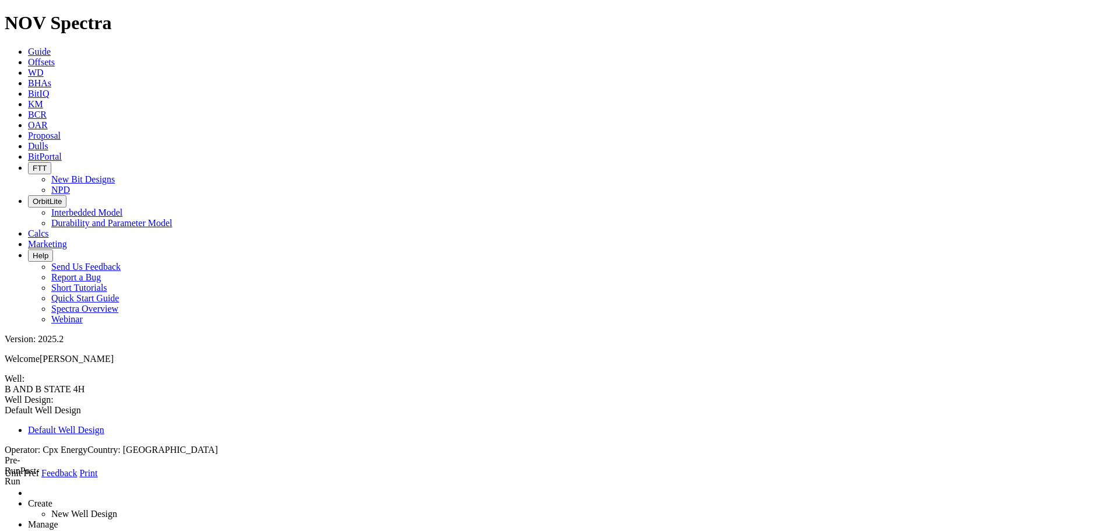
click at [5, 478] on icon at bounding box center [5, 478] width 0 height 0
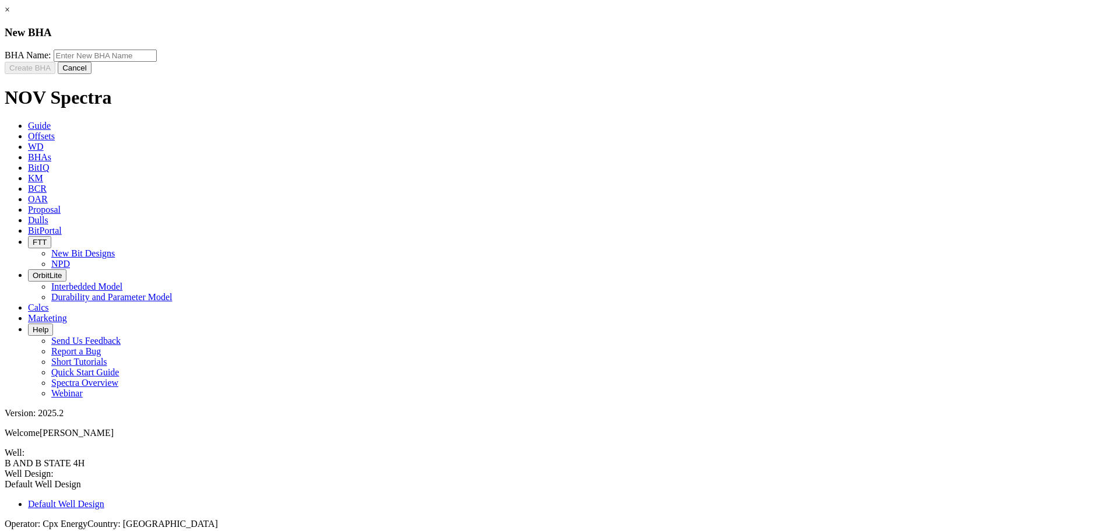
click at [91, 74] on button "Cancel" at bounding box center [75, 68] width 34 height 12
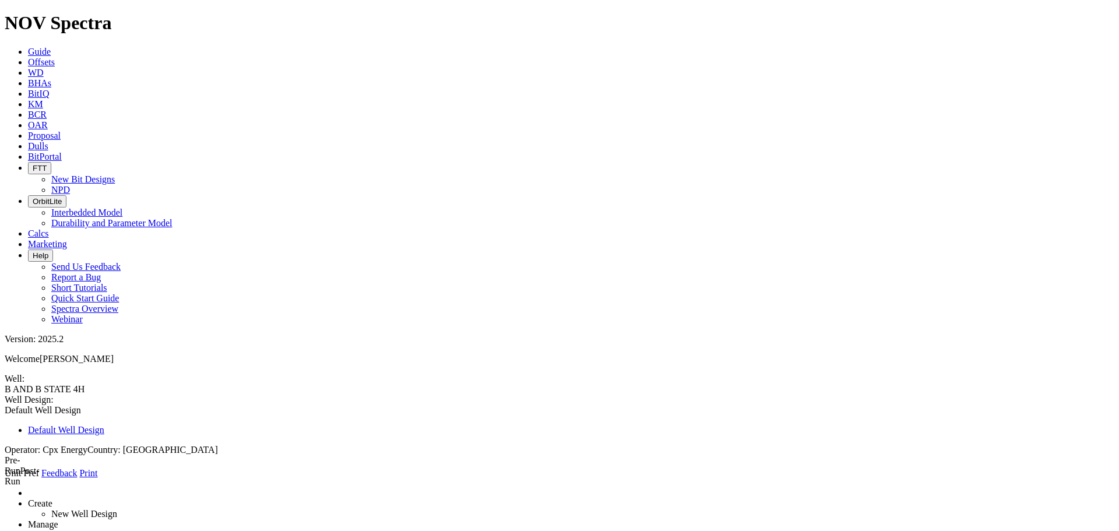
select select "number:14"
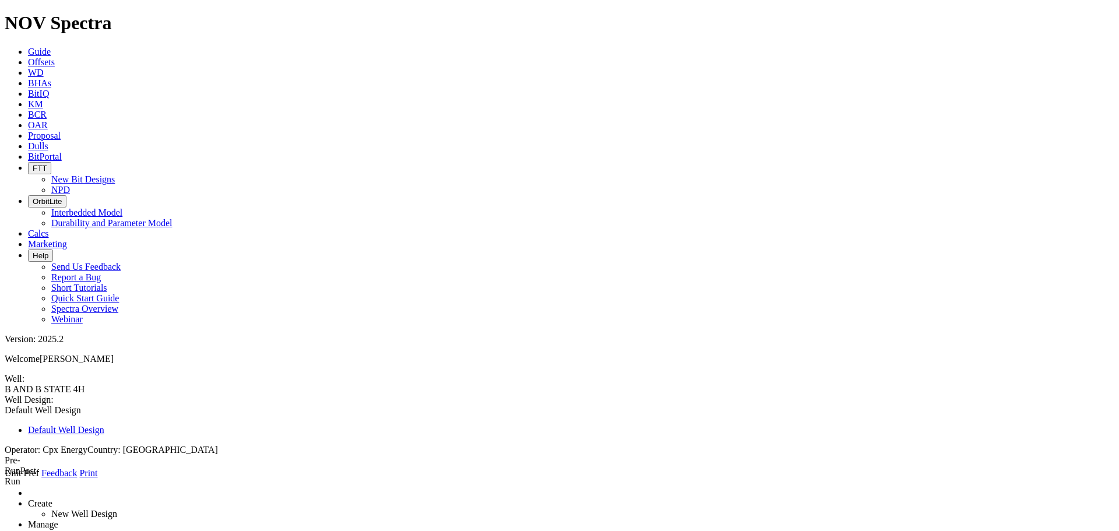
type input "WBM"
type input "9"
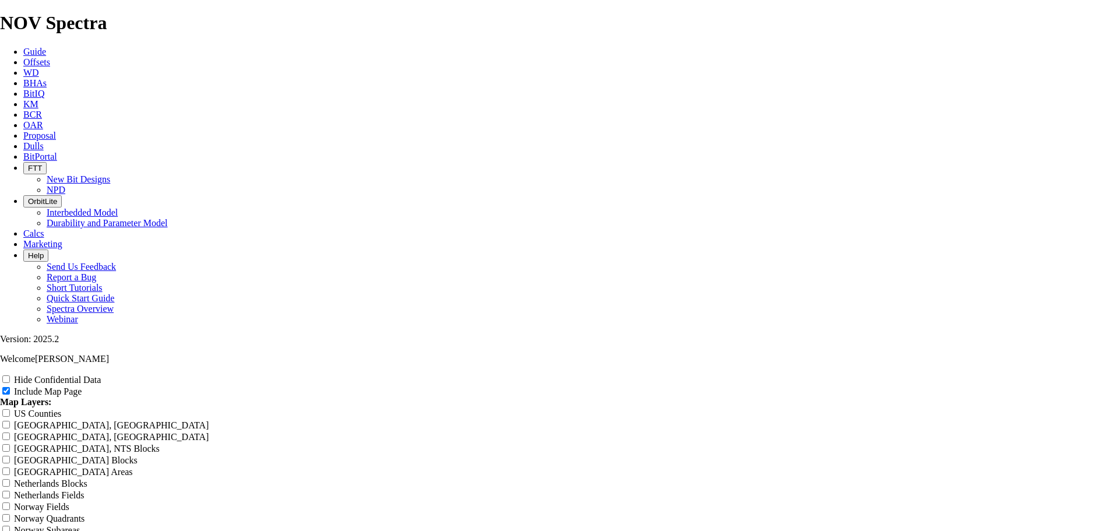
scroll to position [1496, 0]
drag, startPoint x: 661, startPoint y: 51, endPoint x: 407, endPoint y: 37, distance: 254.4
type input "8"
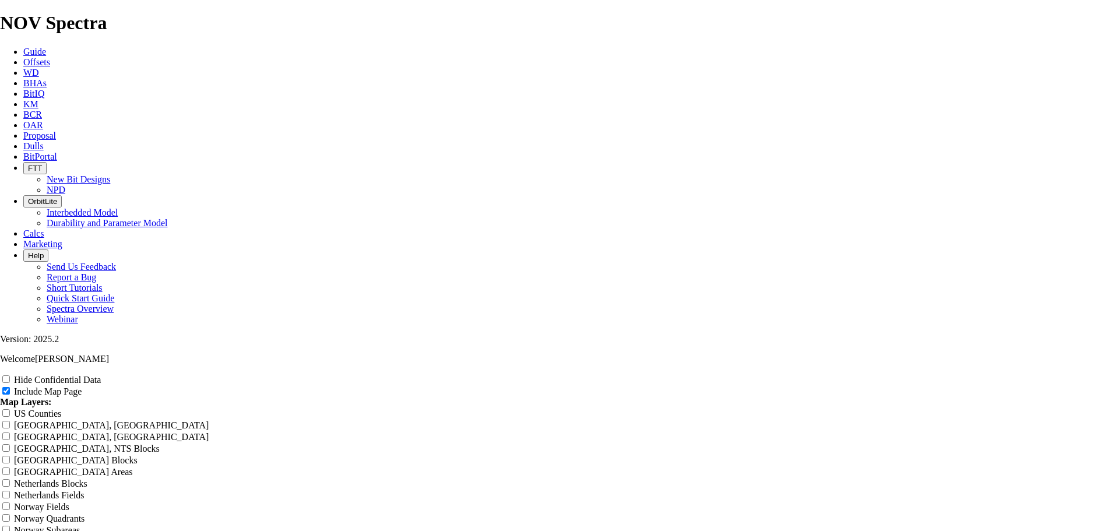
type input "8"
type input "8."
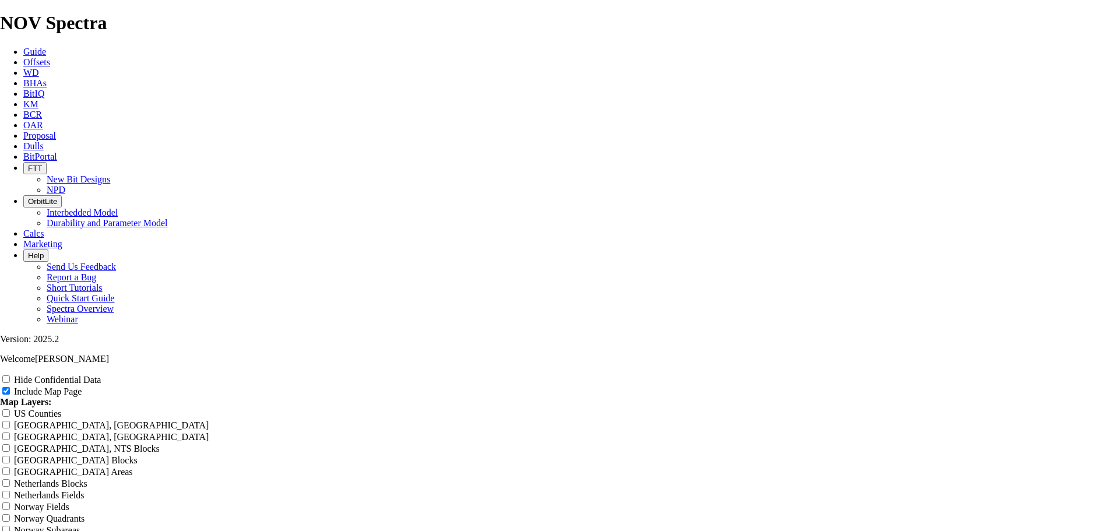
type input "8."
type input "8.7"
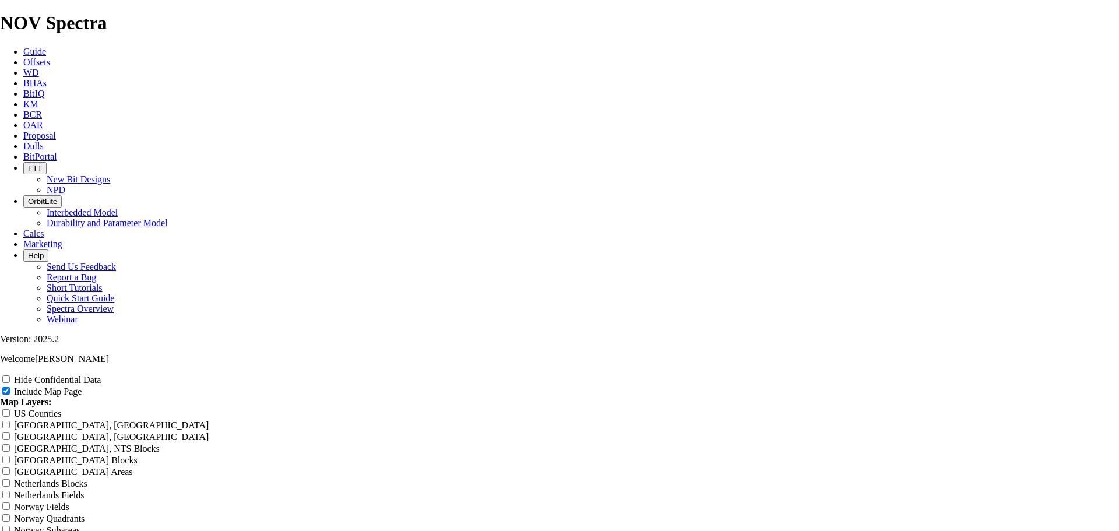
type input "8.7"
type input "8.74"
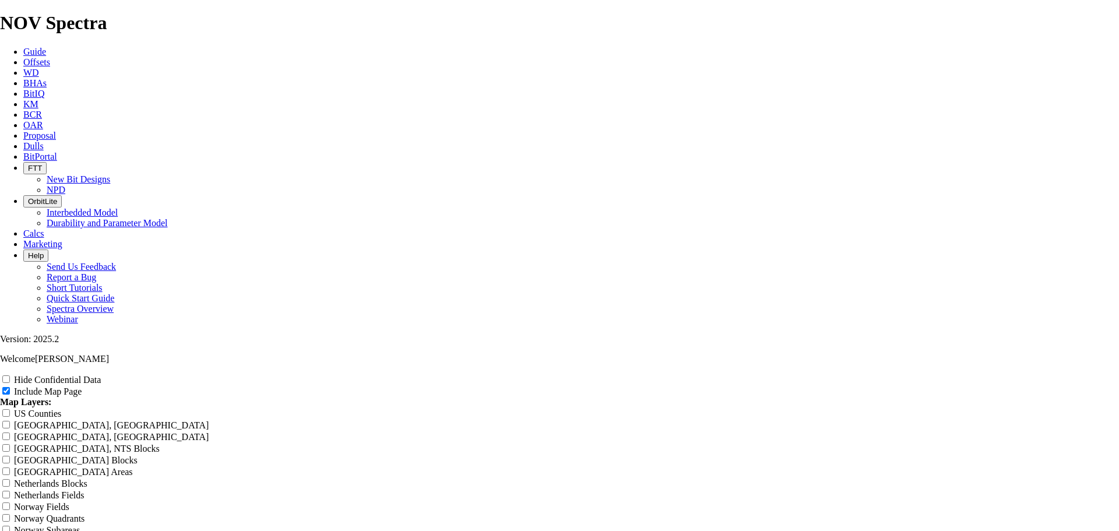
type input "8.74"
type input "8.7"
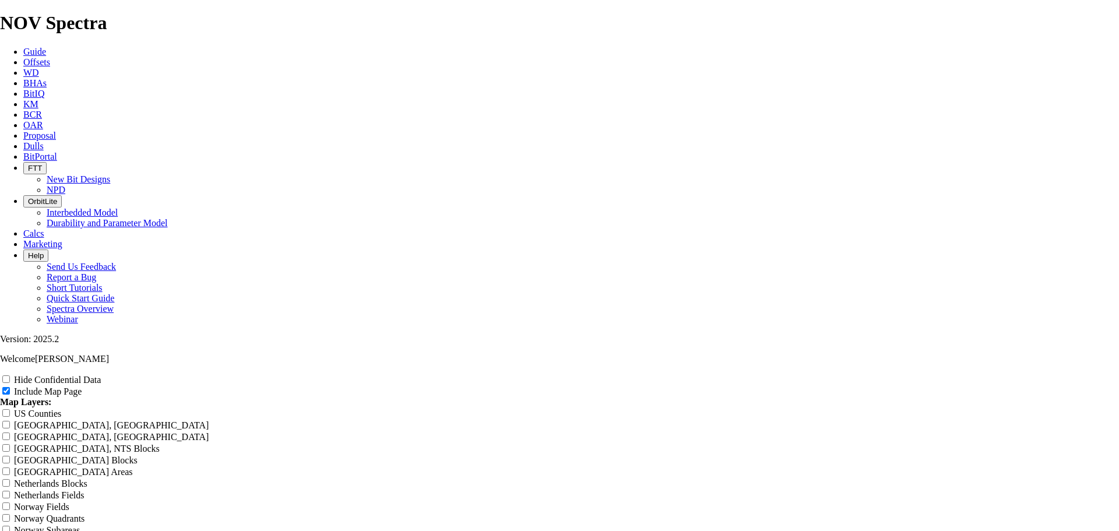
type input "8.7"
type input "8.75"
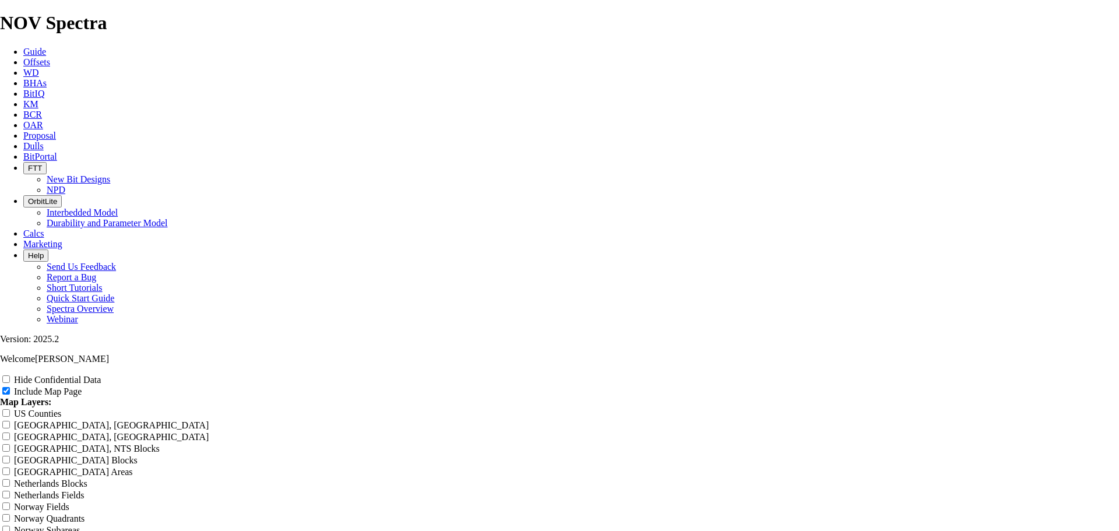
type input "8.75"
type input "8.75""
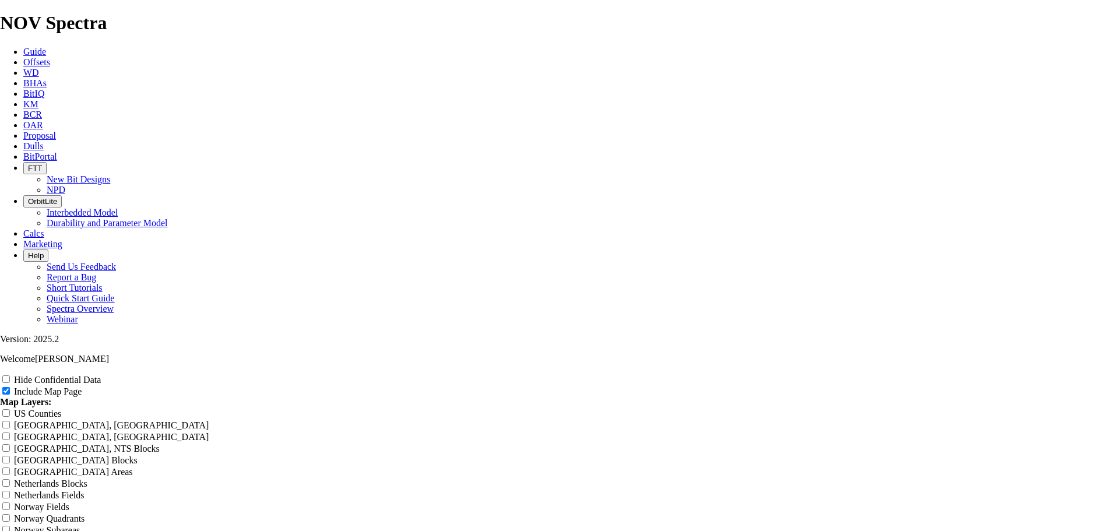
type input "8.75""
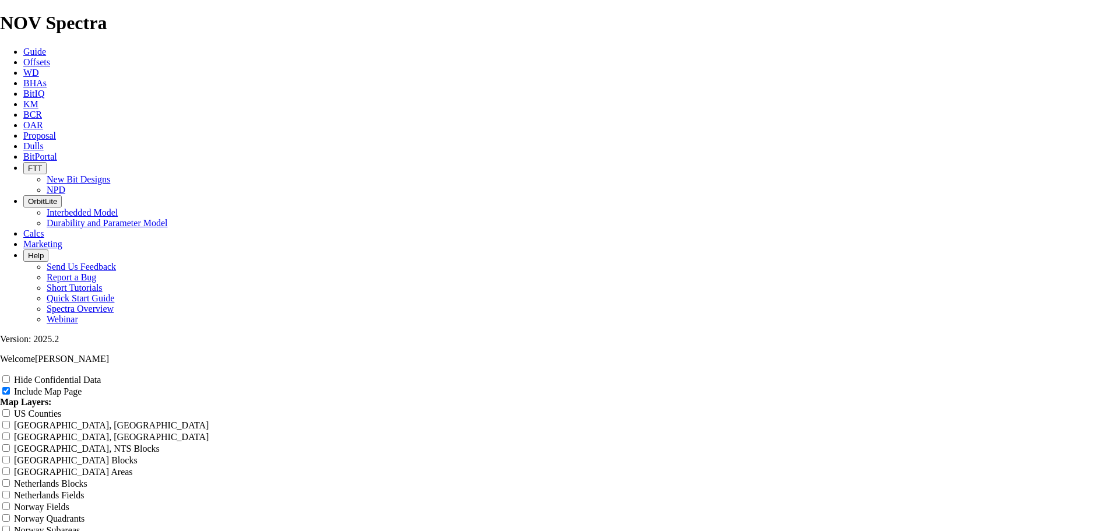
type input "8.75""
type input "8.75" F"
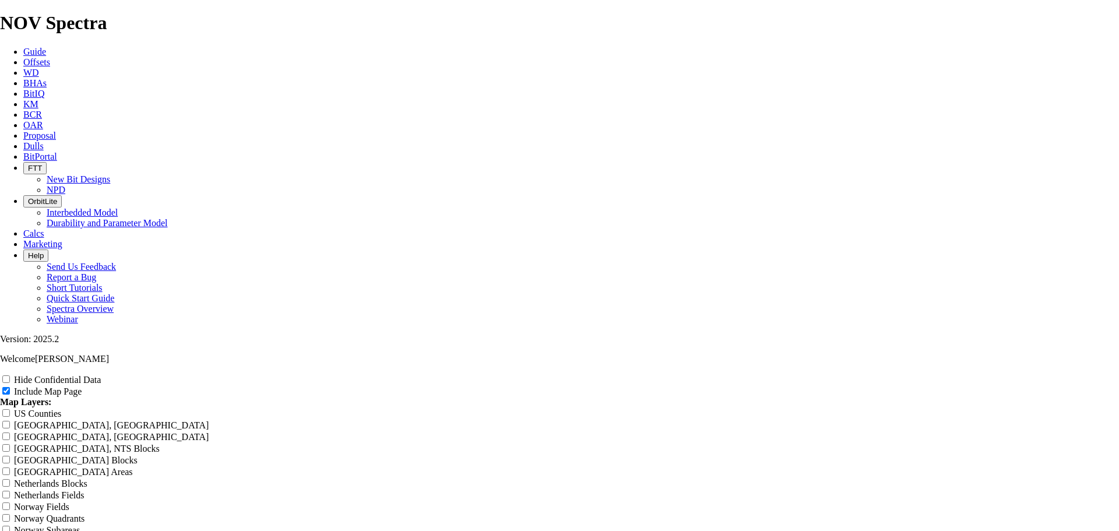
type input "8.75" F"
type input "8.75" Fa"
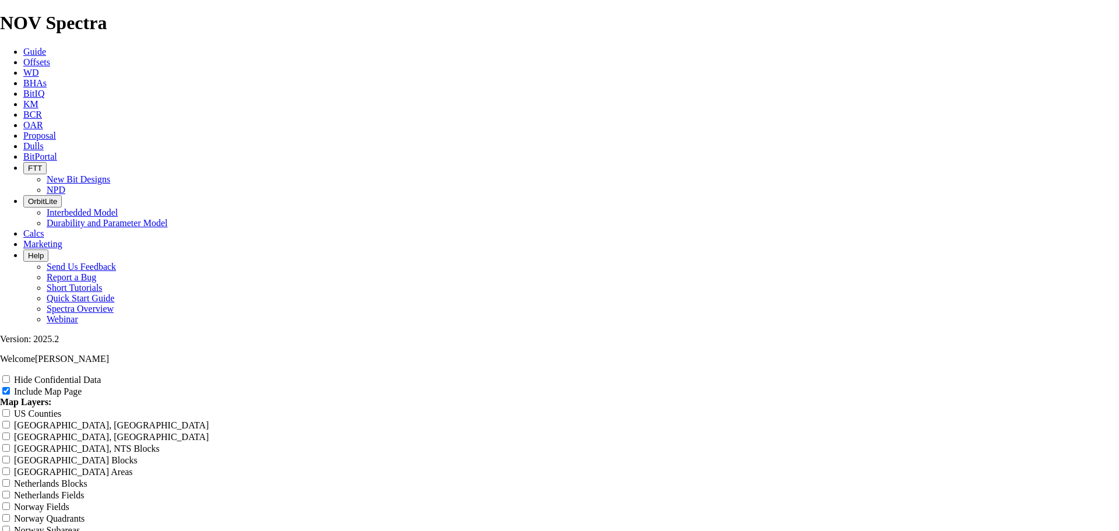
type input "8.75" Fa"
type input "8.75" Fas"
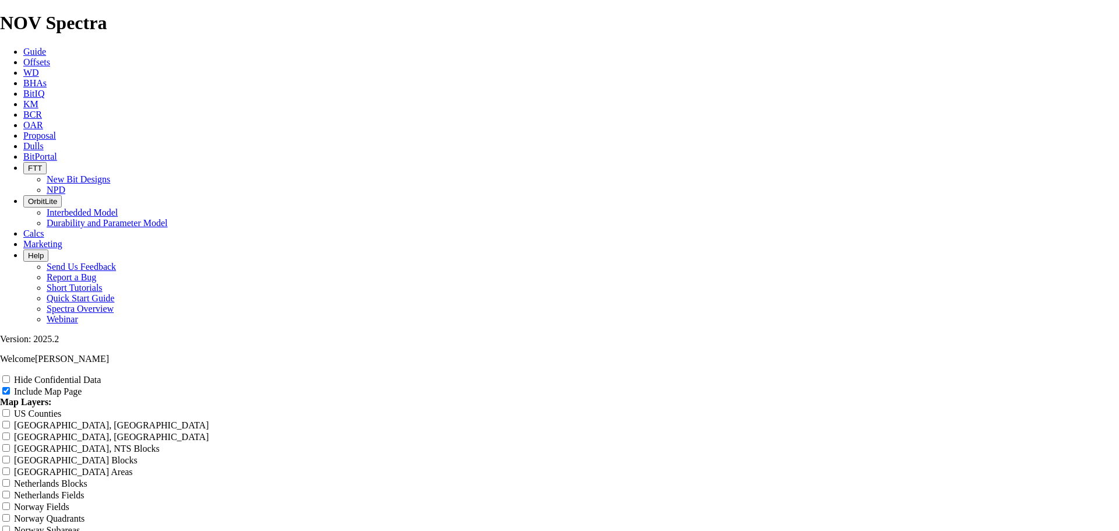
type input "8.75" Fas"
type input "8.75" Fast"
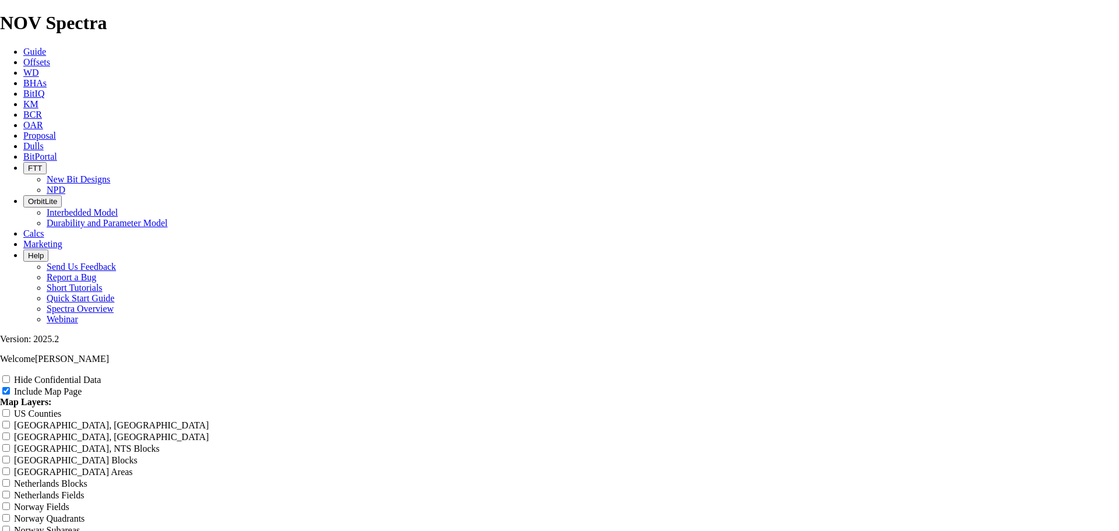
type input "8.75" Fast"
type input "8.75" Faste"
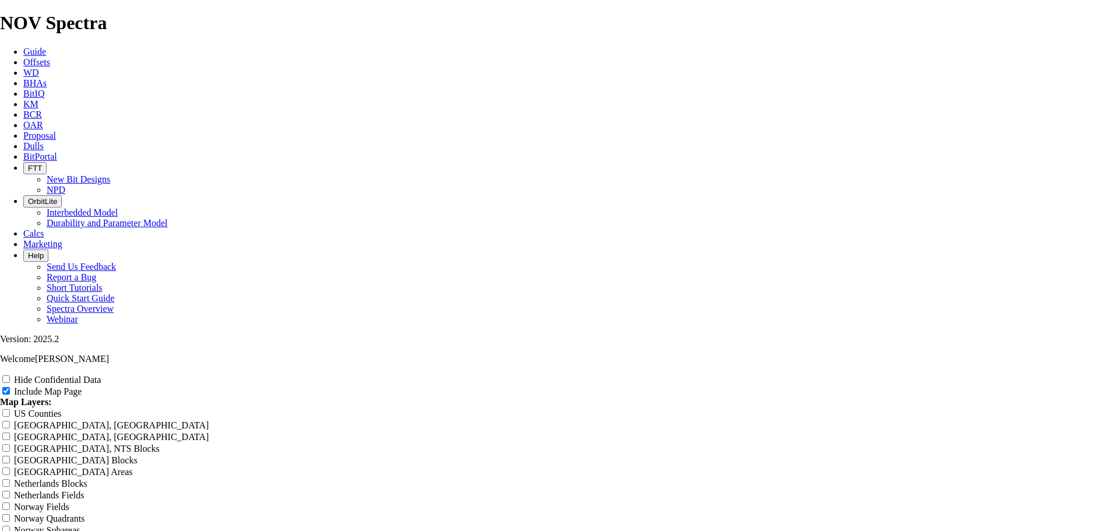
type input "8.75" Faste"
type input "8.75" Fastes"
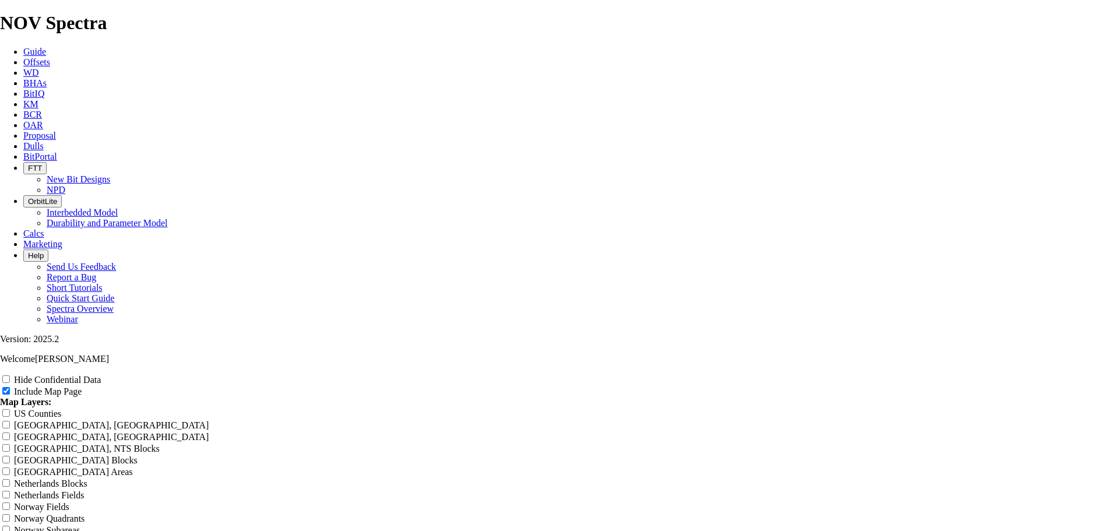
type input "8.75" Fastes"
type input "8.75" Fastest"
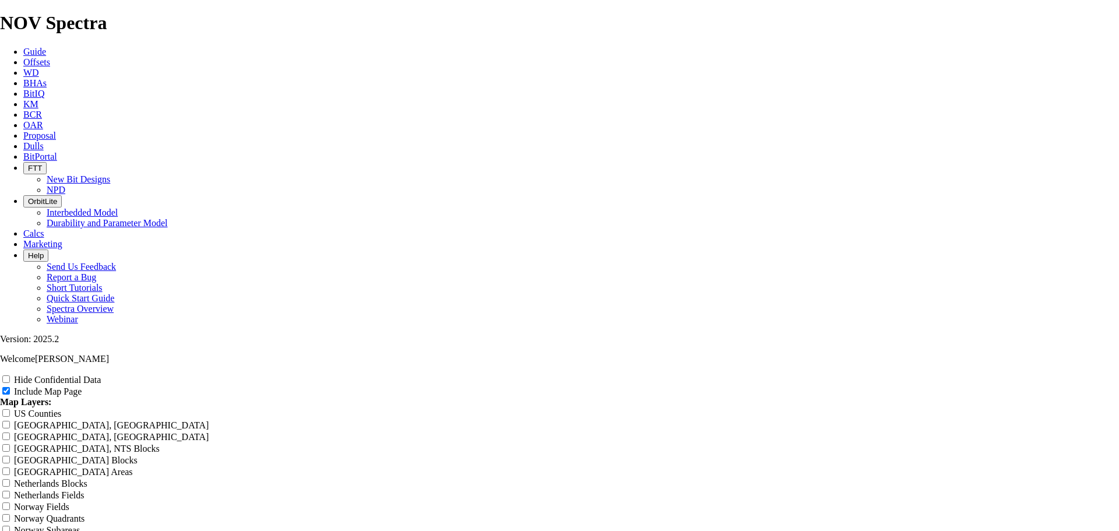
type input "8.75" Fastest"
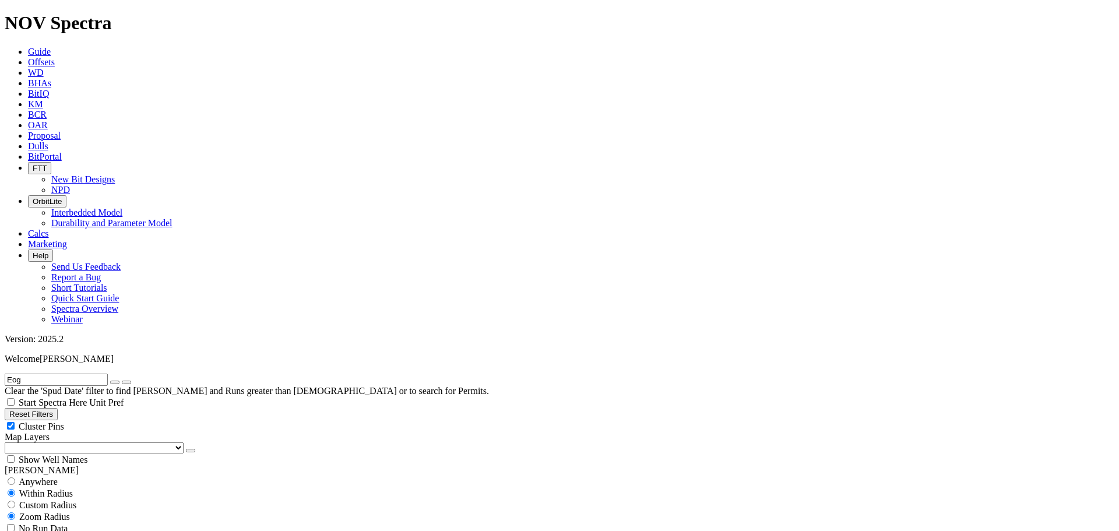
click at [112, 420] on div "Cluster Pins" at bounding box center [559, 426] width 1109 height 12
checkbox input "false"
drag, startPoint x: 63, startPoint y: 119, endPoint x: 62, endPoint y: 126, distance: 7.6
click at [63, 442] on select "US Counties [GEOGRAPHIC_DATA], [GEOGRAPHIC_DATA] [GEOGRAPHIC_DATA], [GEOGRAPHIC…" at bounding box center [94, 447] width 179 height 11
click at [9, 442] on select "US Counties [GEOGRAPHIC_DATA], [GEOGRAPHIC_DATA] [GEOGRAPHIC_DATA], [GEOGRAPHIC…" at bounding box center [94, 447] width 179 height 11
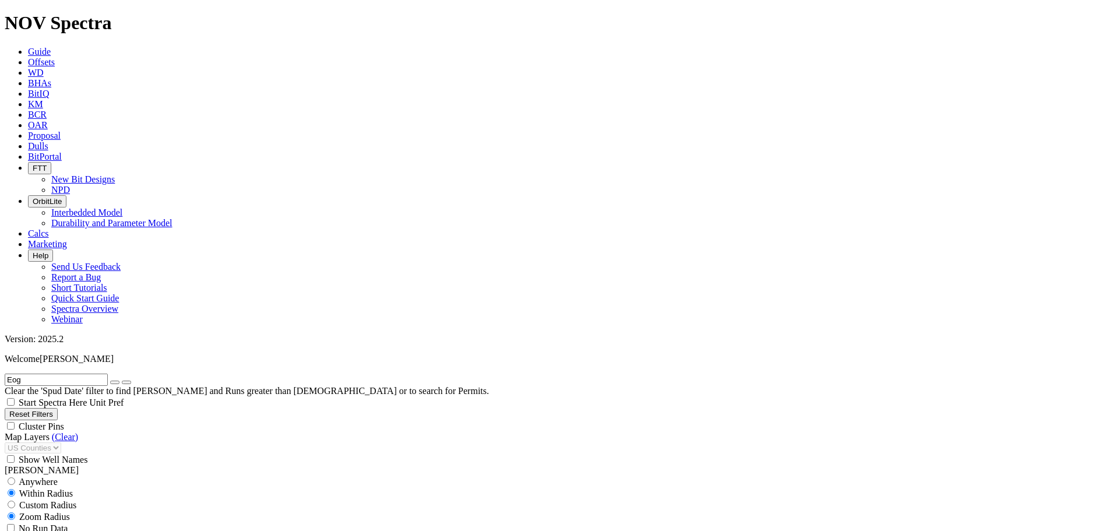
scroll to position [816, 0]
type input "4000"
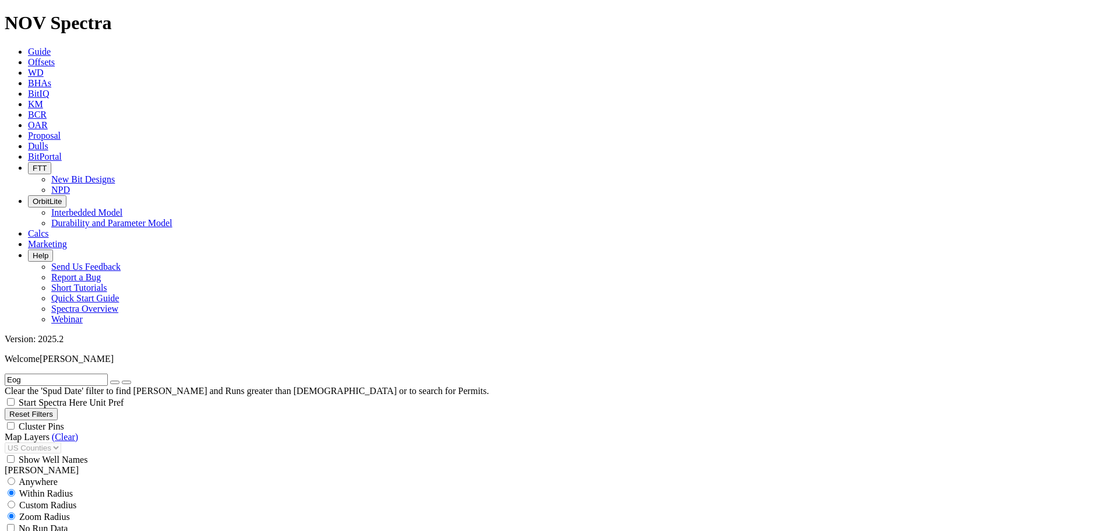
scroll to position [984, 0]
type input "[DATE]"
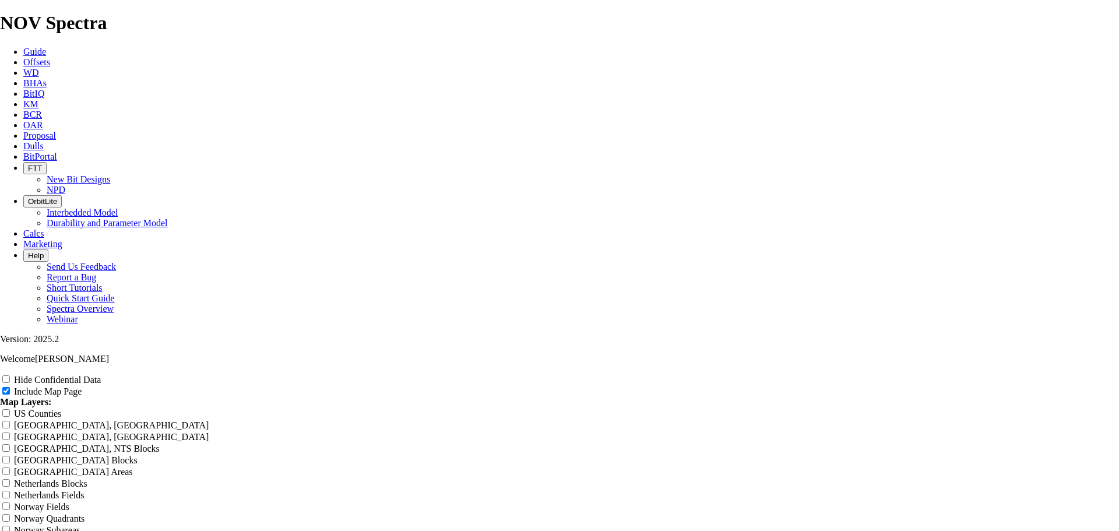
scroll to position [951, 0]
drag, startPoint x: 671, startPoint y: 99, endPoint x: 440, endPoint y: 97, distance: 230.7
type input "8"
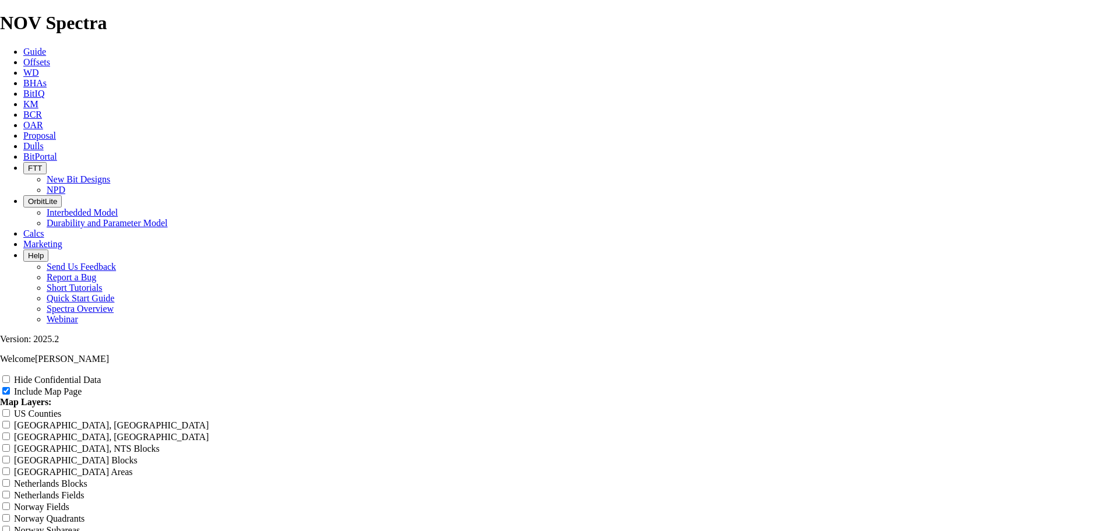
type input "8"
type input "8."
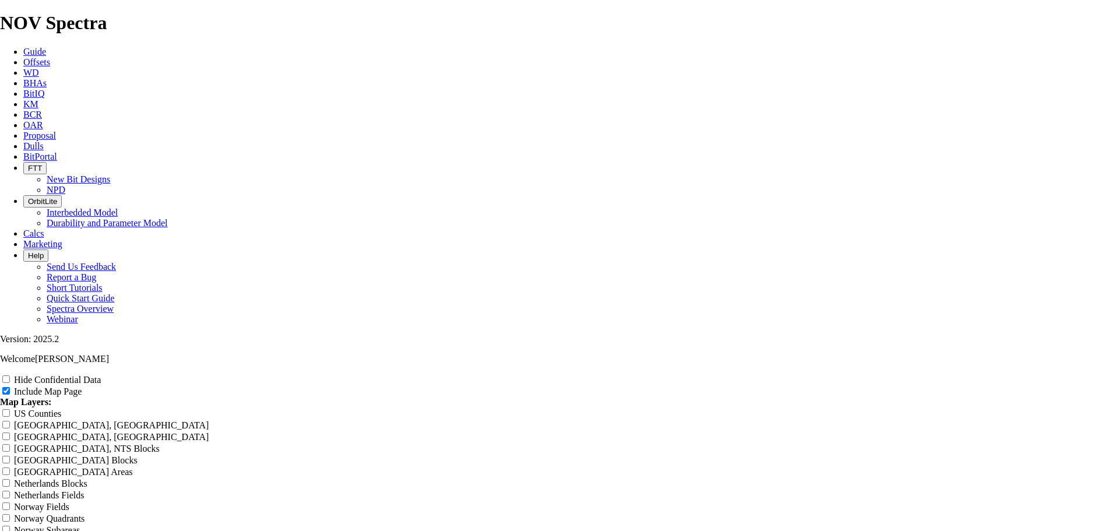
type input "8."
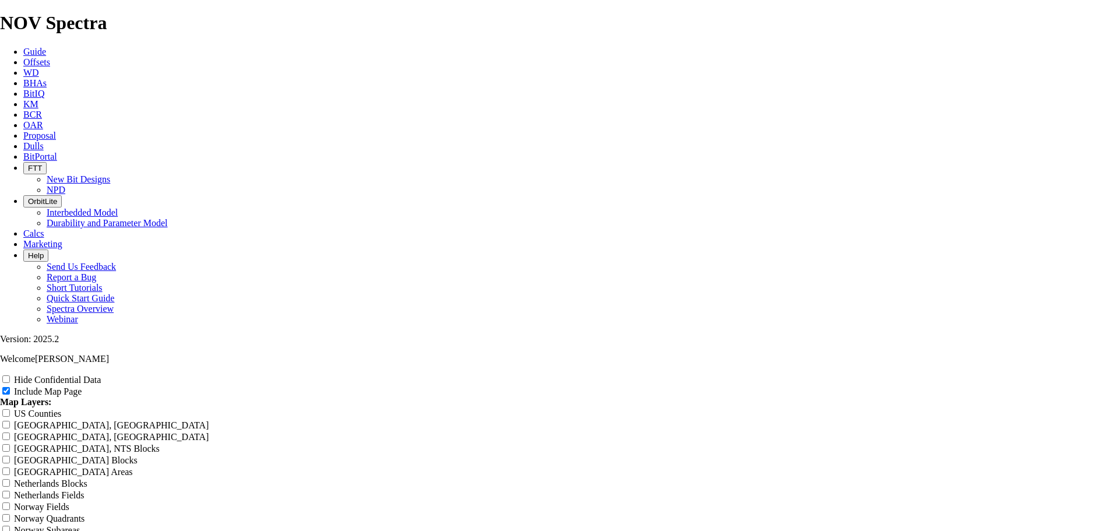
type input "8.7"
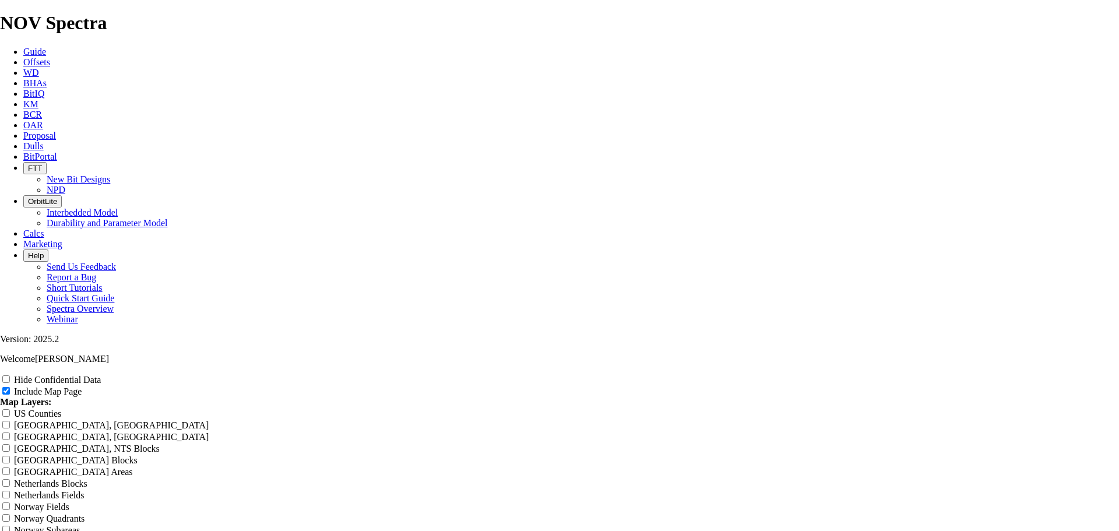
type input "8.7"
type input "8.75"
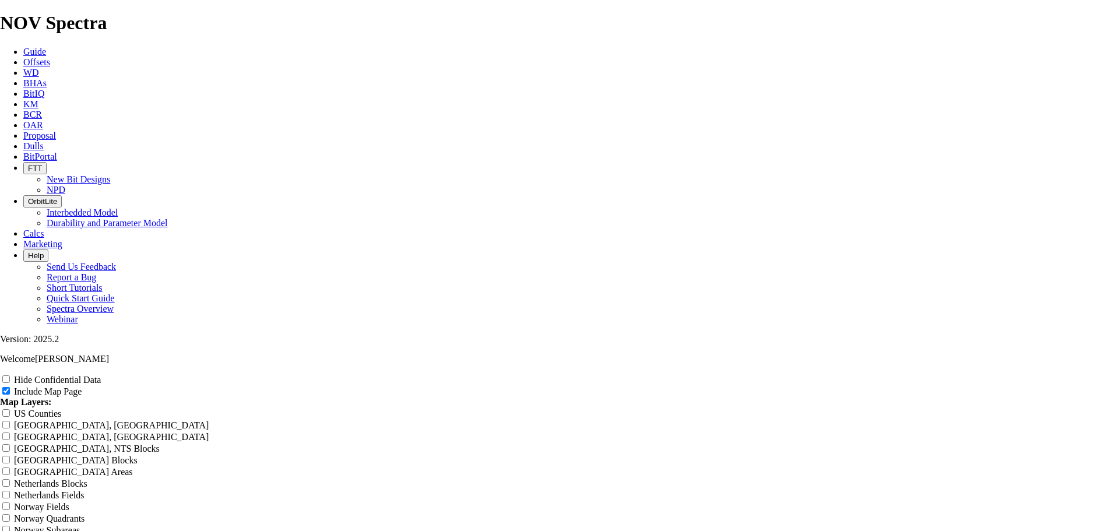
type input "8.75"
type input "8.75 T"
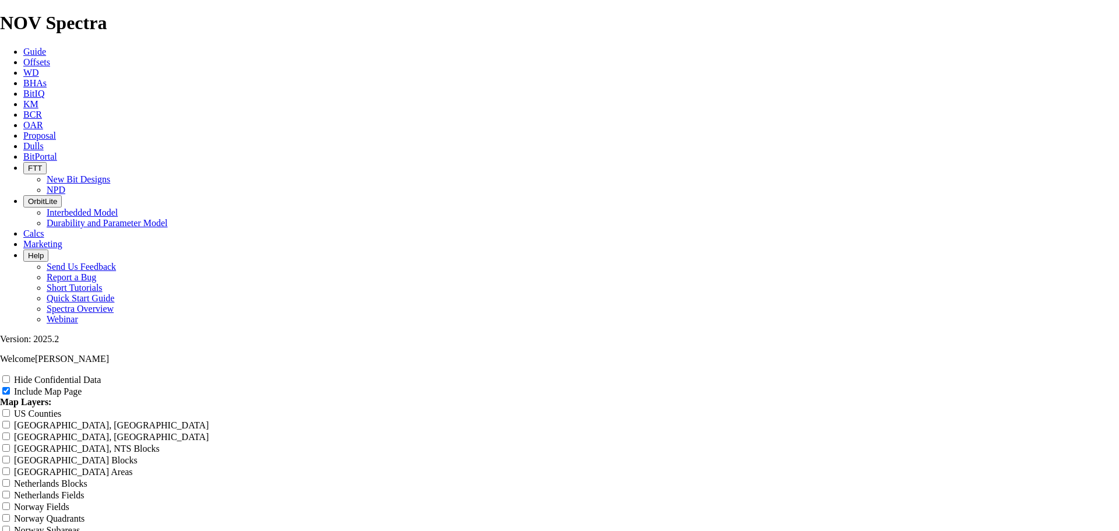
type input "8.75 T"
type input "8.75 TK"
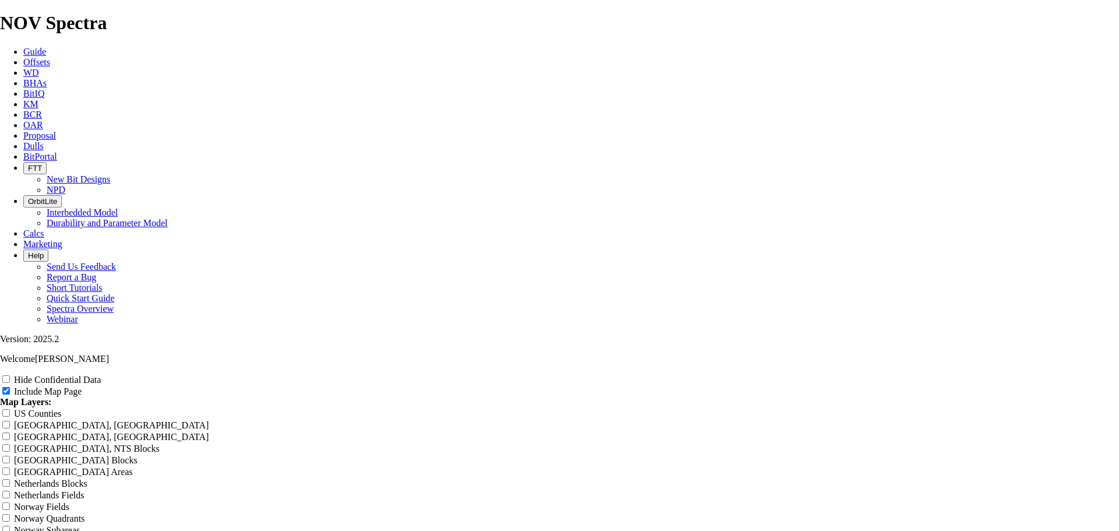
type input "8.75 TK"
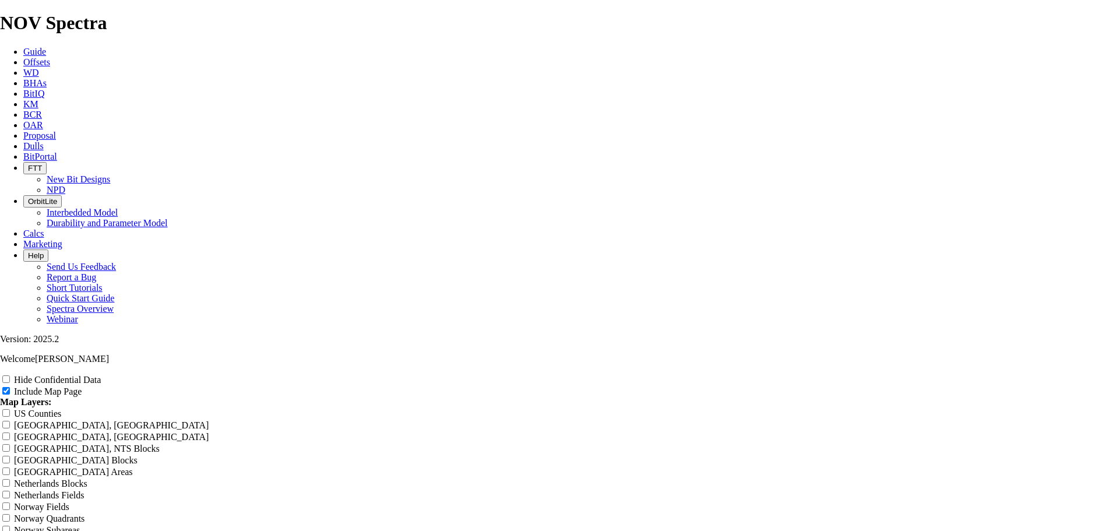
type input "8.75 TK6"
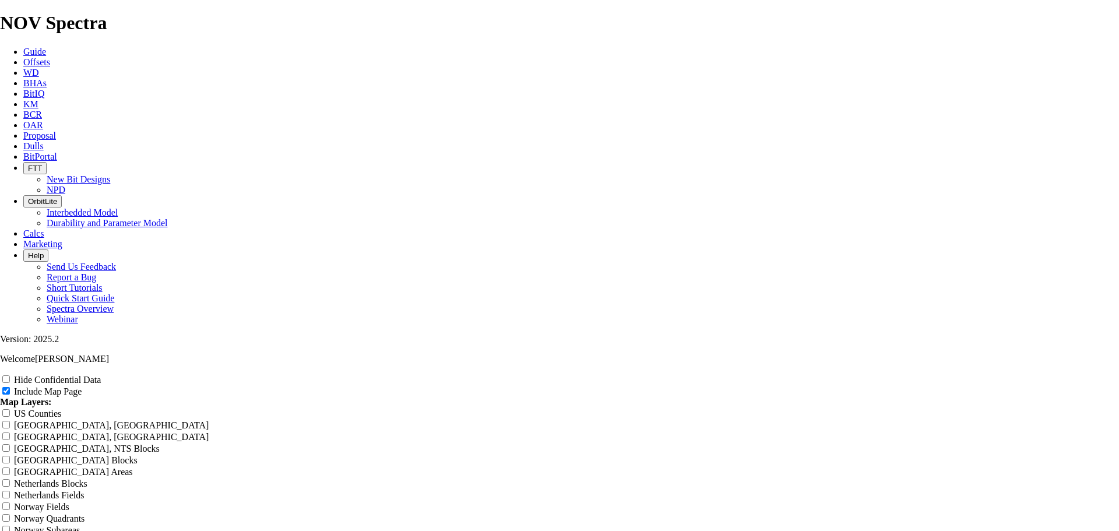
type input "8.75 TK6"
type input "8.75 TK66"
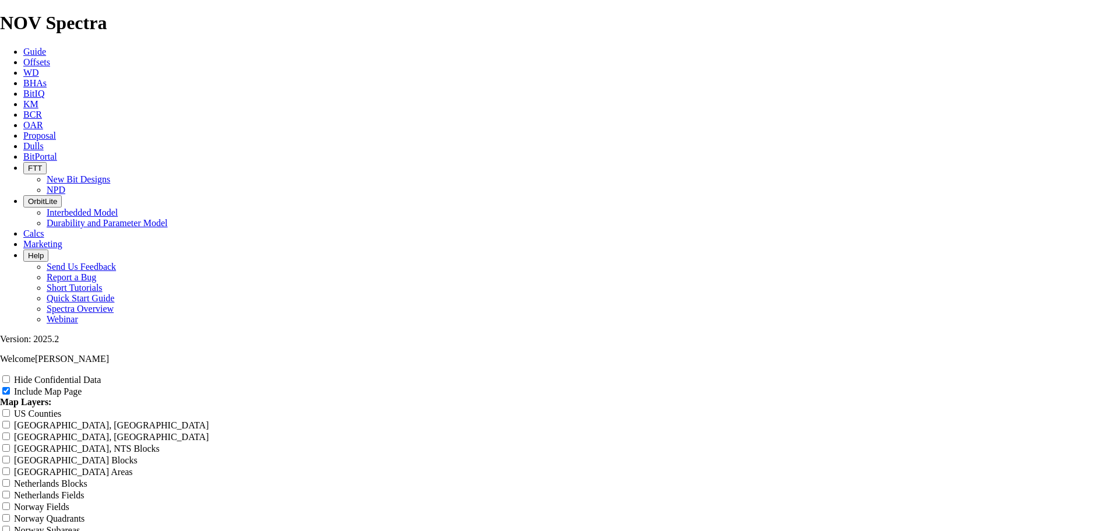
type input "8.75 TK66"
type input "8.75 TK66-"
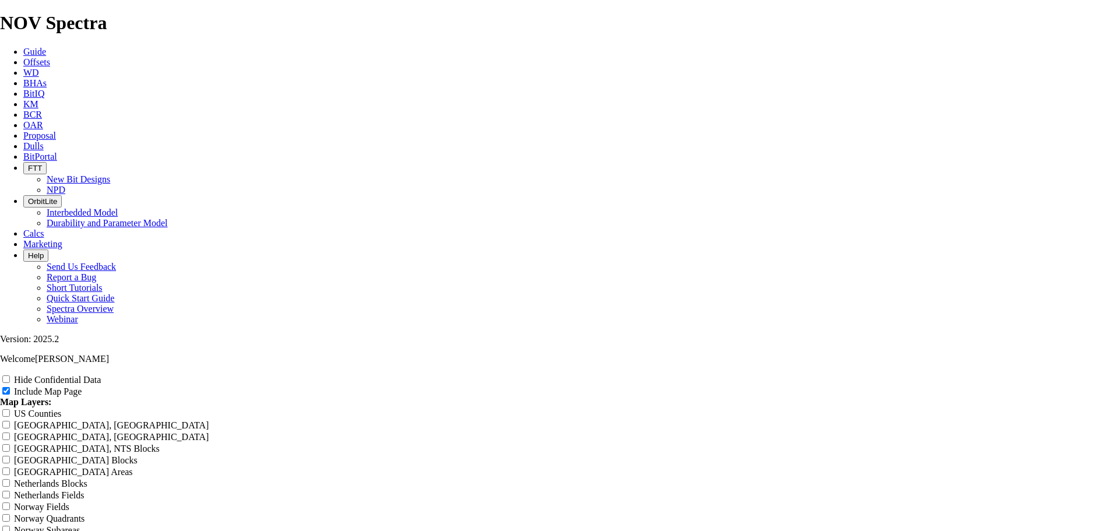
type input "8.75 TK66-"
type input "8.75 TK66-C"
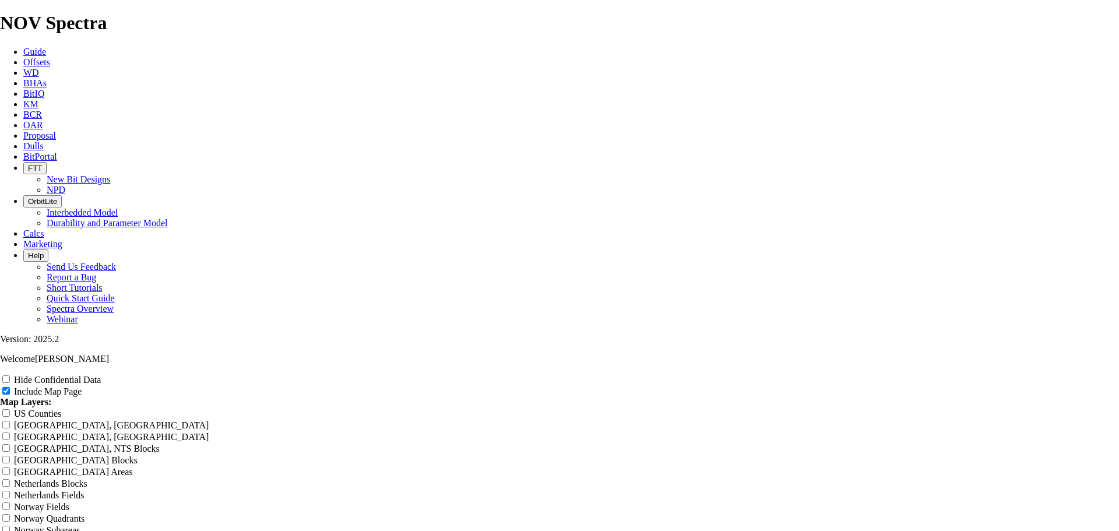
type input "8.75 TK66-C"
type input "8.75 TK66-CO"
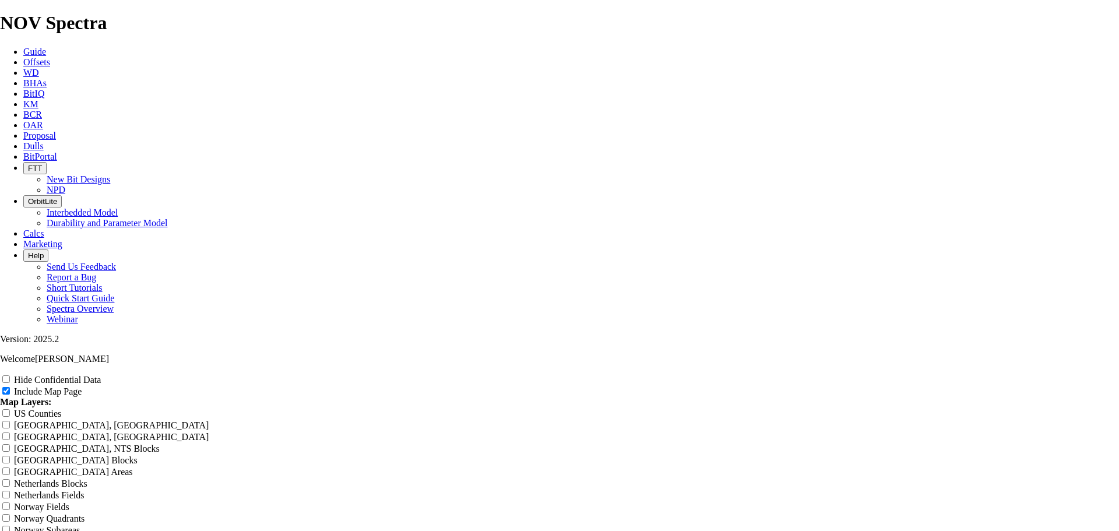
type input "8.75 TK66-CO"
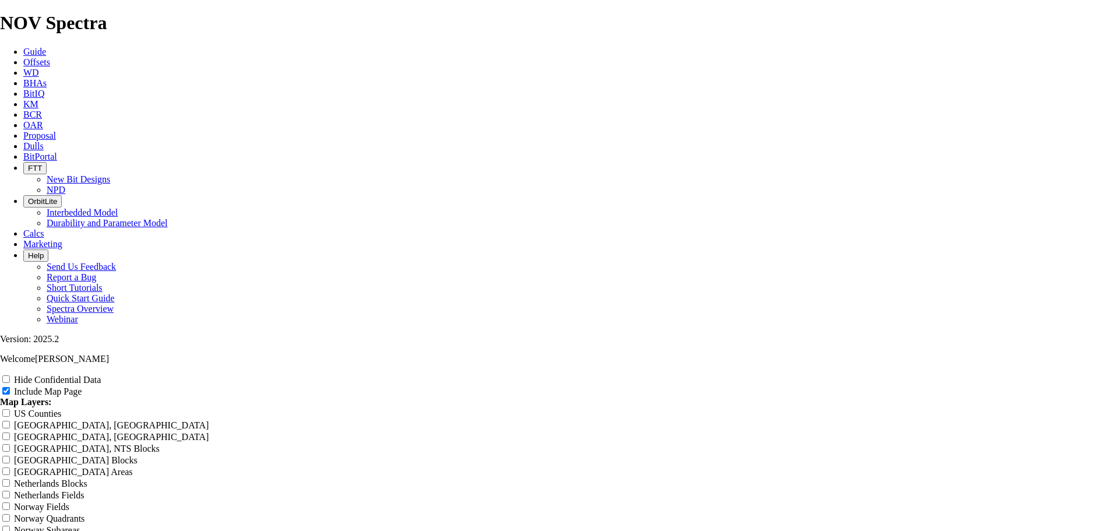
type input "8.75 TK66-CO1"
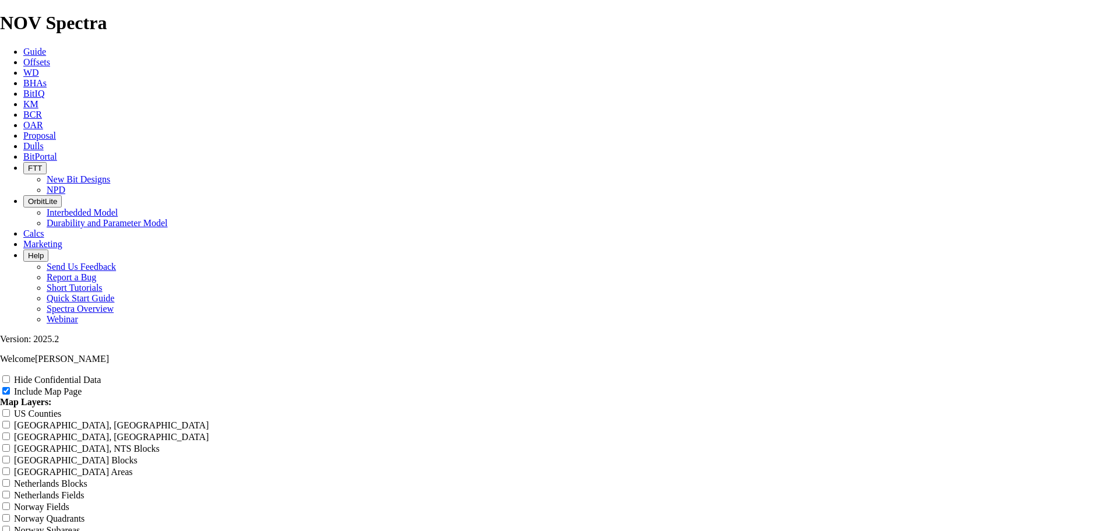
type input "8.75 TK66-CO1"
type input "8.75 TK66-CO1 -"
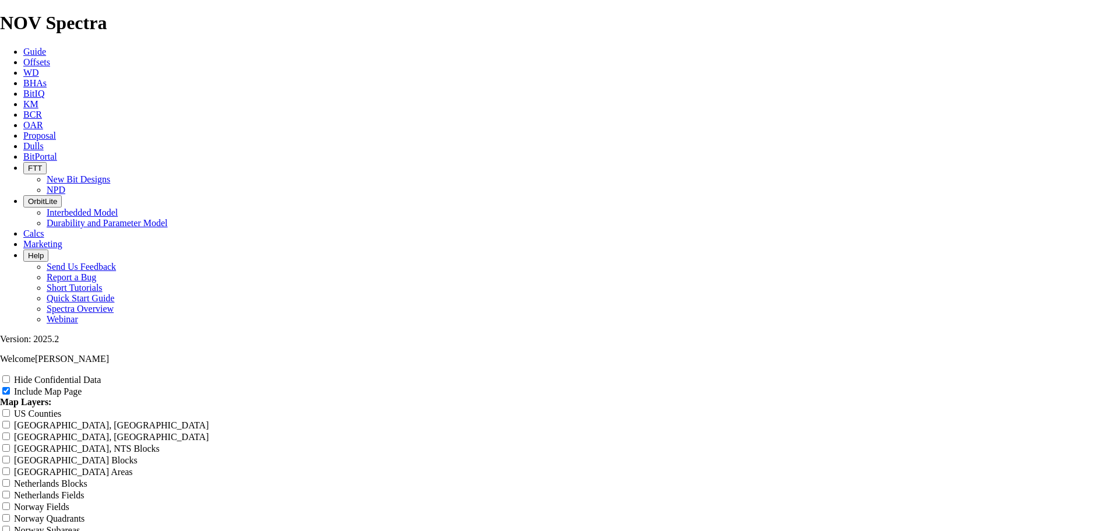
type input "8.75 TK66-CO1 -"
type input "8.75 TK66-CO1 - E"
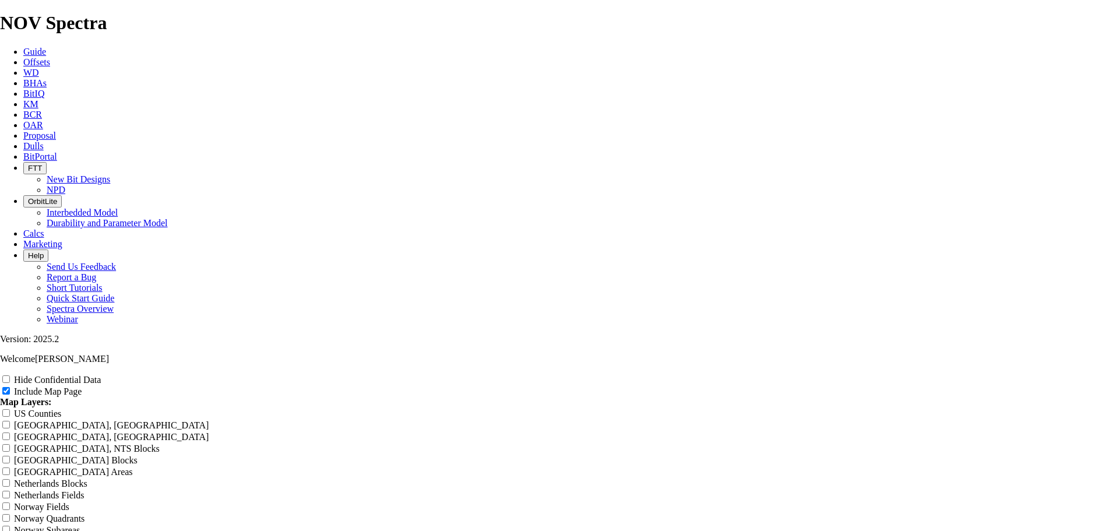
type input "8.75 TK66-CO1 - E"
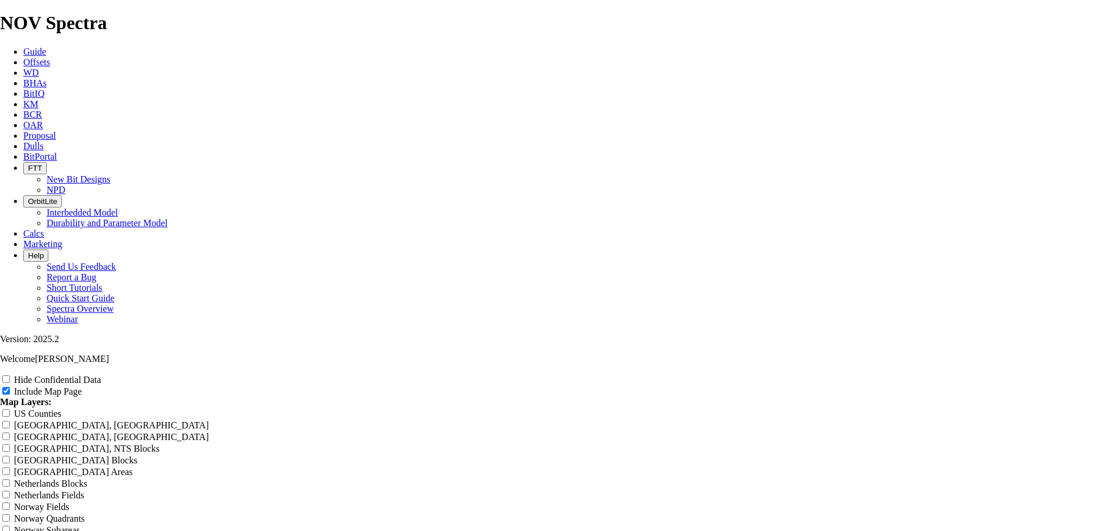
type input "8.75 TK66-CO1 - EO"
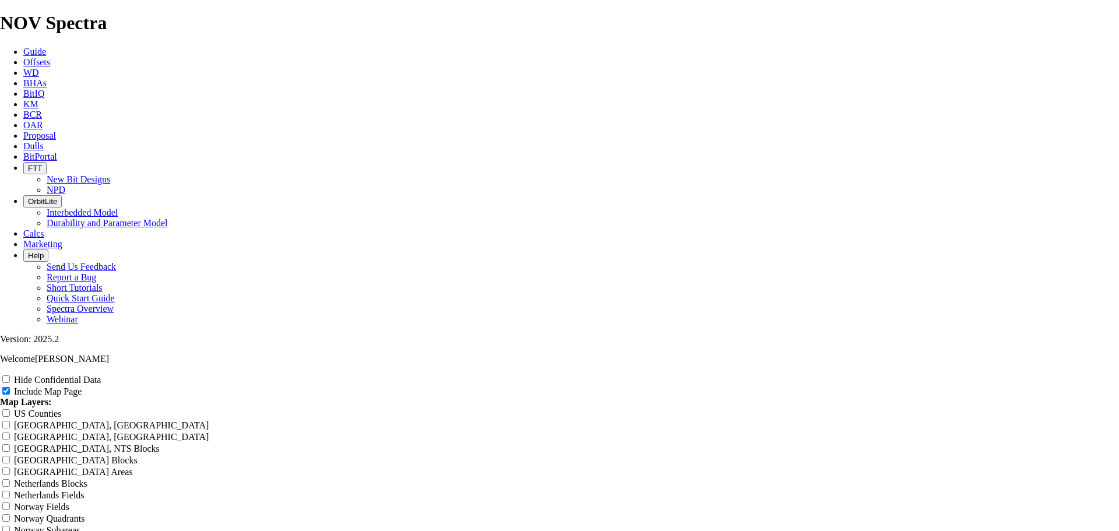
type input "8.75 TK66-CO1 - EO"
type input "8.75 TK66-CO1 - EOG"
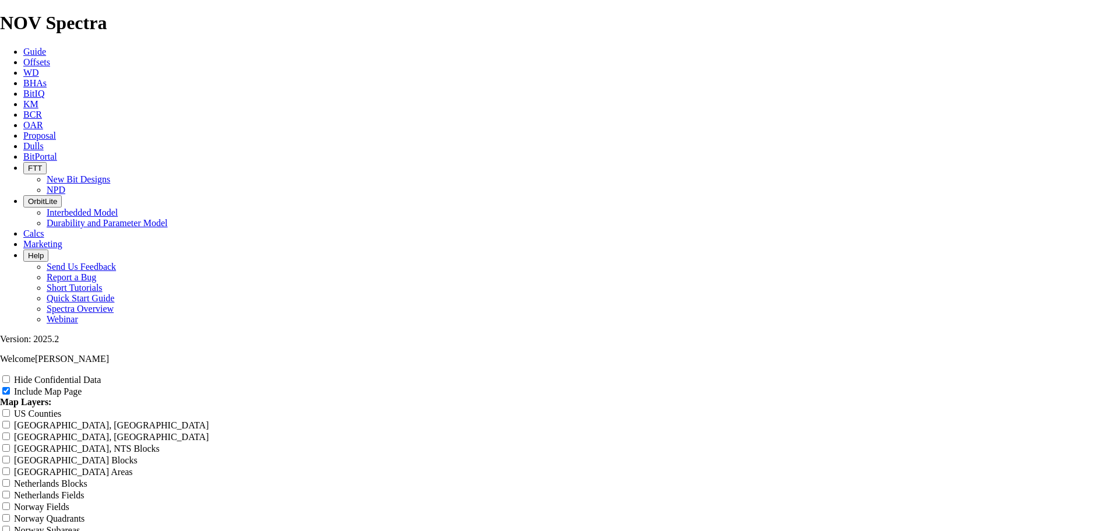
type input "8.75 TK66-CO1 - EOG"
type input "8.75 TK66-CO1 - EOG -"
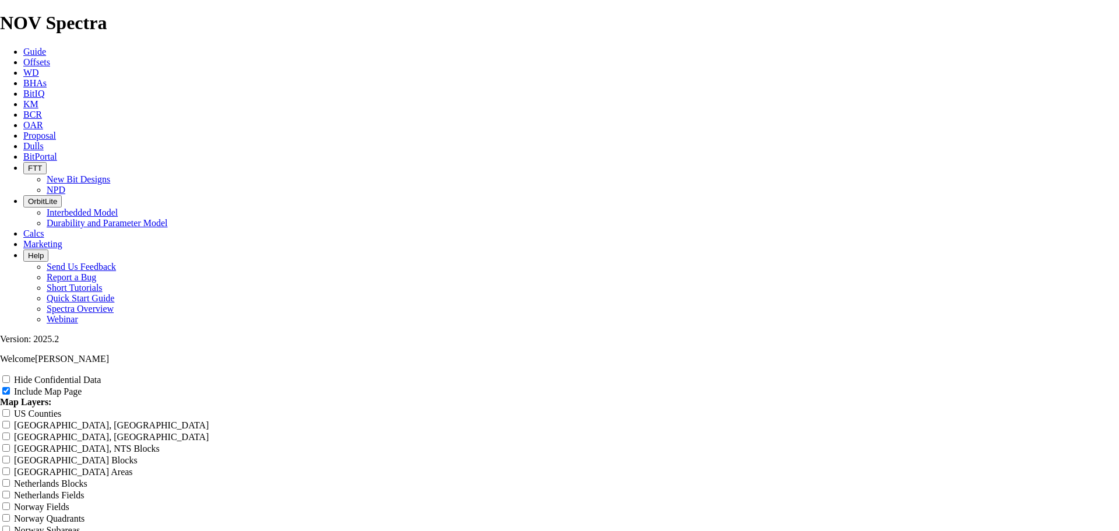
type input "8.75 TK66-CO1 - EOG -"
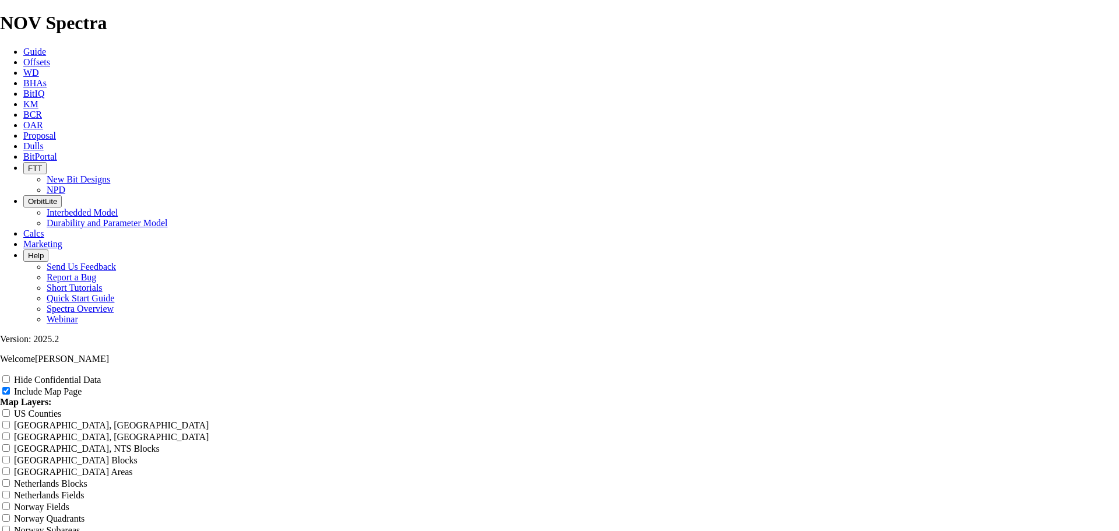
type input "8.75 TK66-CO1 - EOG - F"
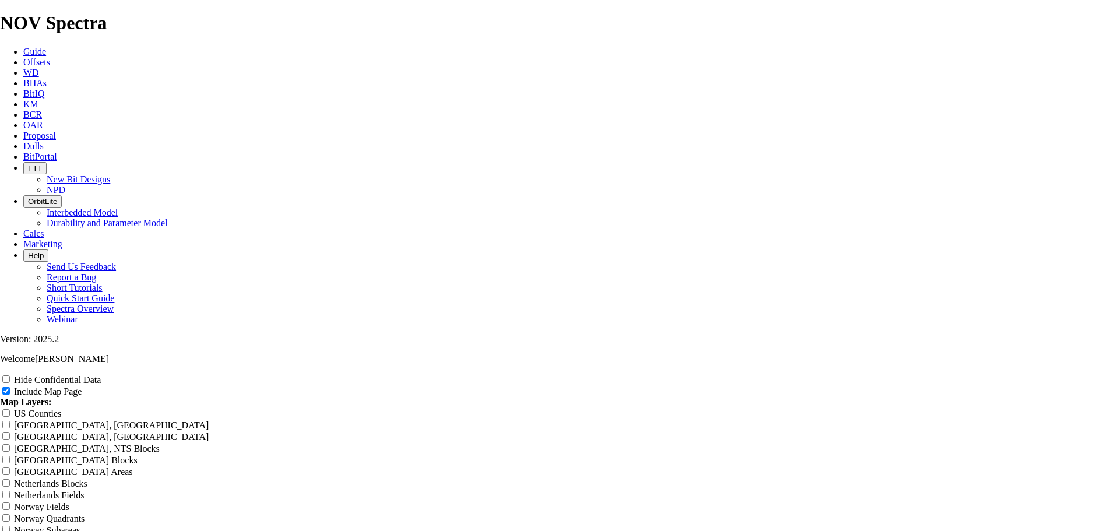
type input "8.75 TK66-CO1 - EOG - F"
type input "8.75 TK66-CO1 - EOG - Fa"
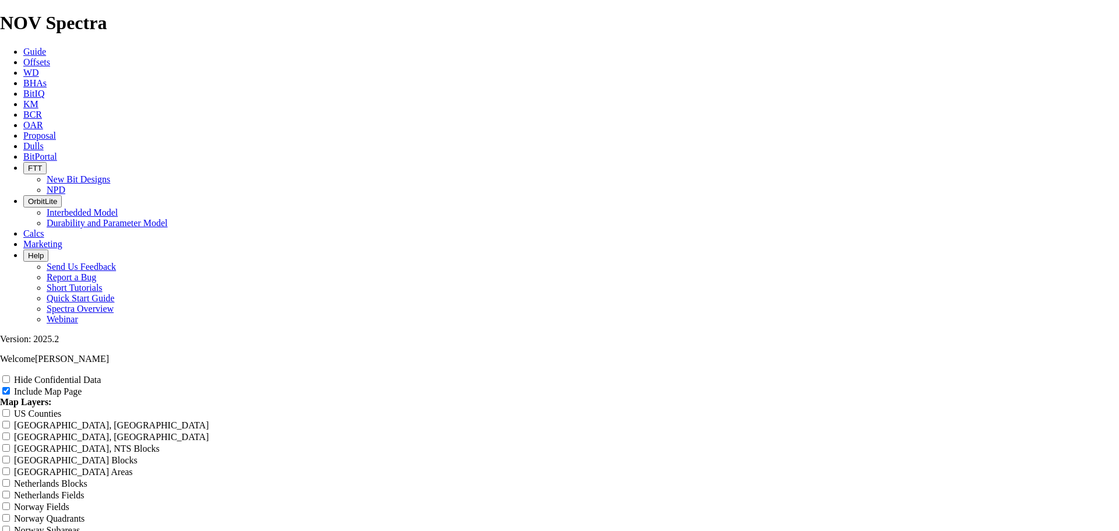
type input "8.75 TK66-CO1 - EOG - Fa"
type input "8.75 TK66-CO1 - EOG - Fas"
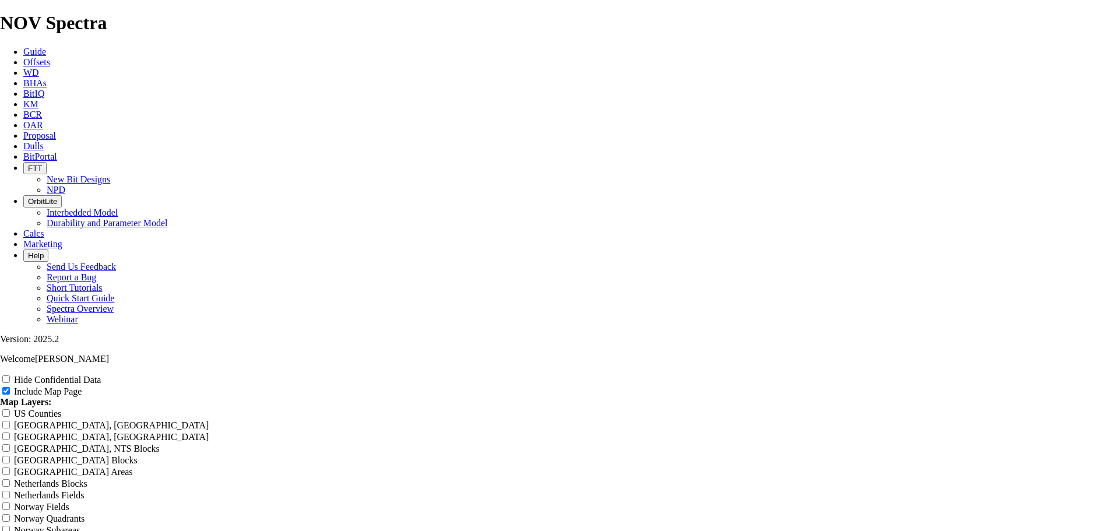
type input "8.75 TK66-CO1 - EOG - Fas"
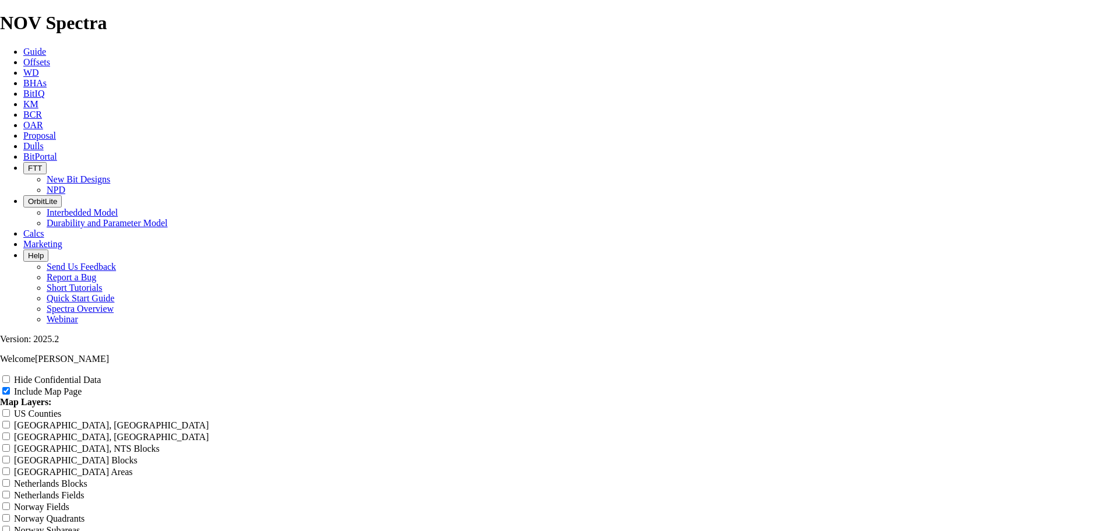
scroll to position [0, 12]
drag, startPoint x: 635, startPoint y: 455, endPoint x: 554, endPoint y: 459, distance: 80.5
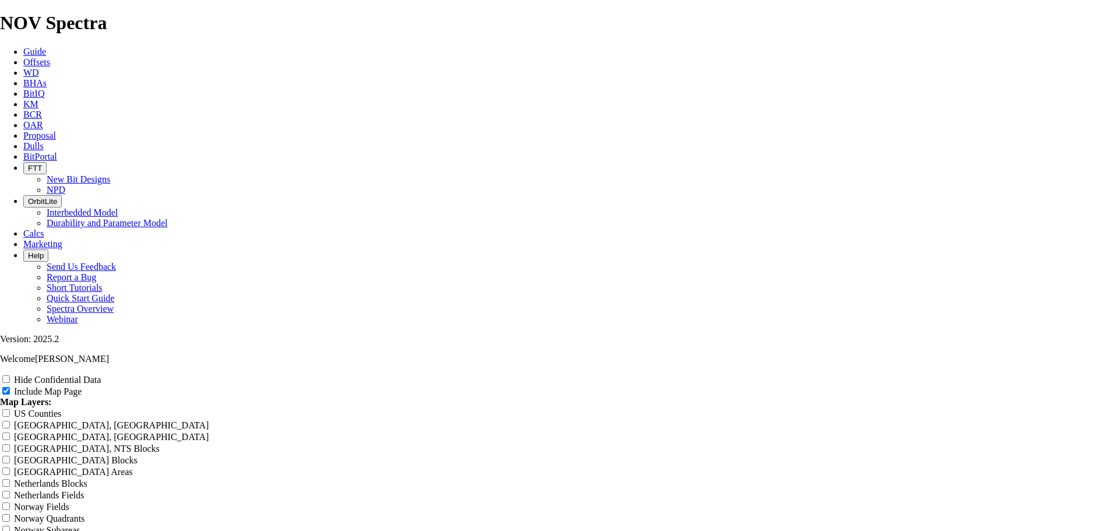
scroll to position [1359, 0]
drag, startPoint x: 671, startPoint y: 186, endPoint x: 671, endPoint y: 194, distance: 8.2
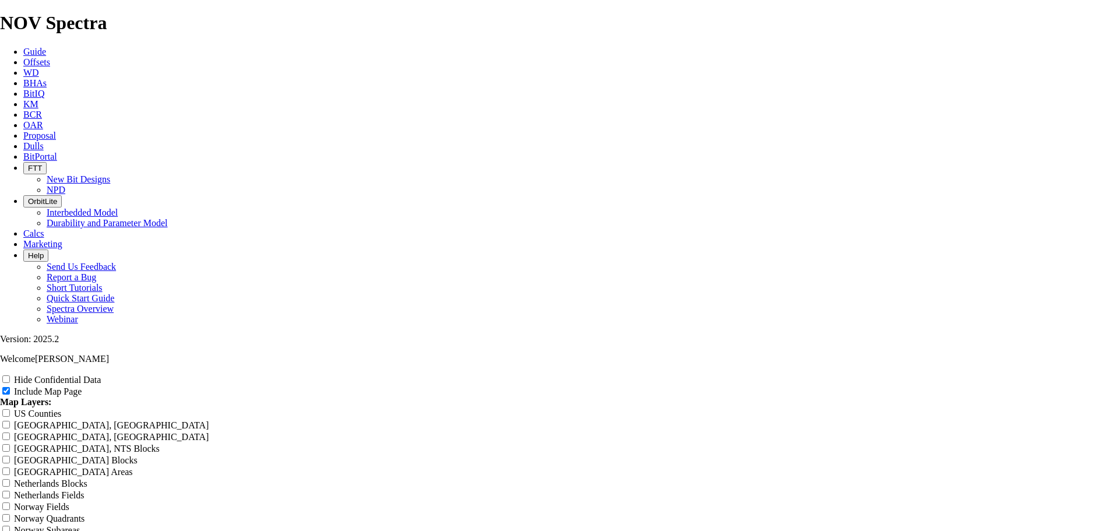
drag, startPoint x: 651, startPoint y: 185, endPoint x: 654, endPoint y: 203, distance: 18.3
drag, startPoint x: 556, startPoint y: 184, endPoint x: 510, endPoint y: 186, distance: 46.1
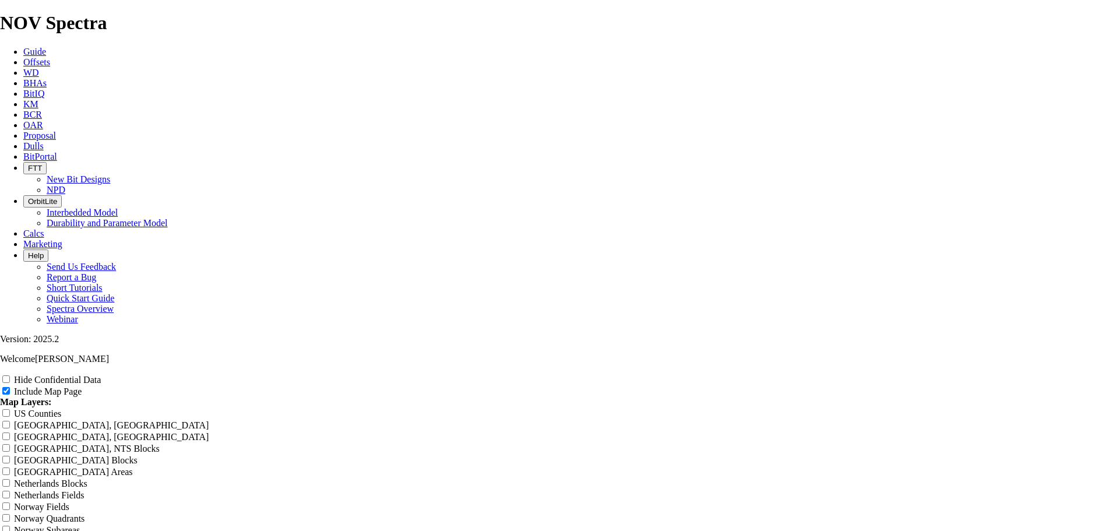
click at [10, 409] on input "US Counties" at bounding box center [6, 413] width 8 height 8
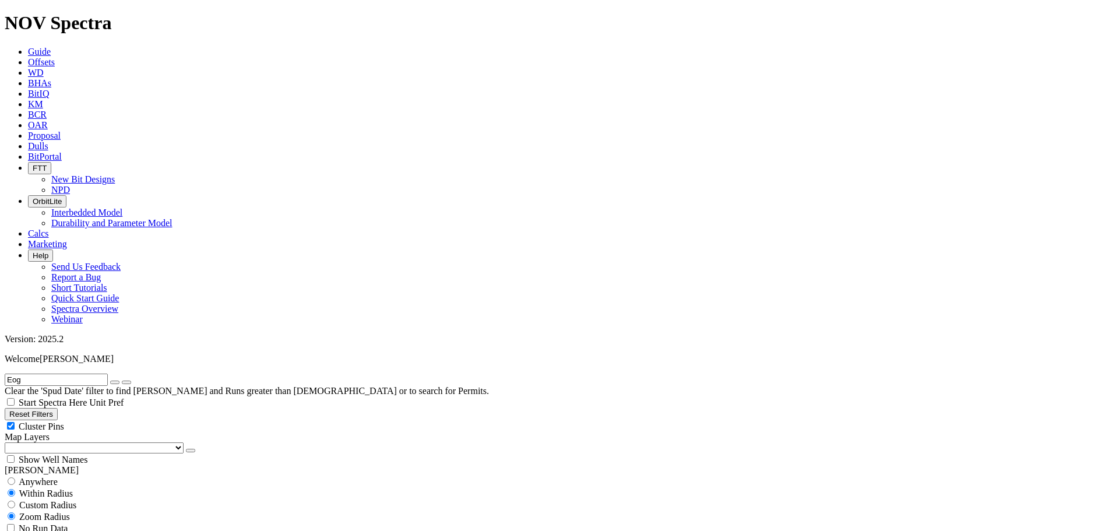
scroll to position [680, 0]
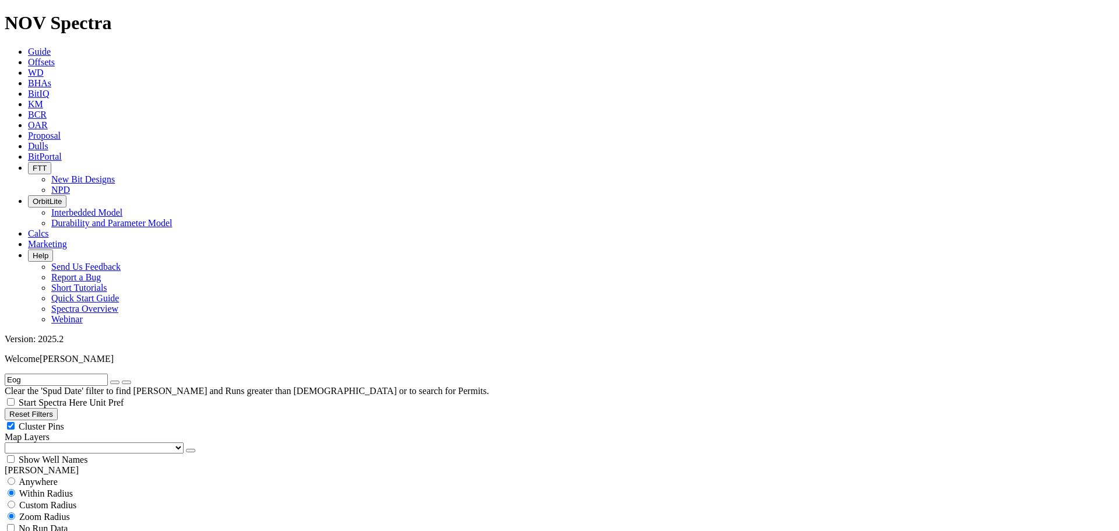
drag, startPoint x: 77, startPoint y: 353, endPoint x: 50, endPoint y: 351, distance: 26.9
click at [113, 420] on div "Cluster Pins" at bounding box center [559, 426] width 1109 height 12
drag, startPoint x: 71, startPoint y: 116, endPoint x: 70, endPoint y: 125, distance: 9.4
click at [71, 442] on select "US Counties [GEOGRAPHIC_DATA], [GEOGRAPHIC_DATA] [GEOGRAPHIC_DATA], [GEOGRAPHIC…" at bounding box center [94, 447] width 179 height 11
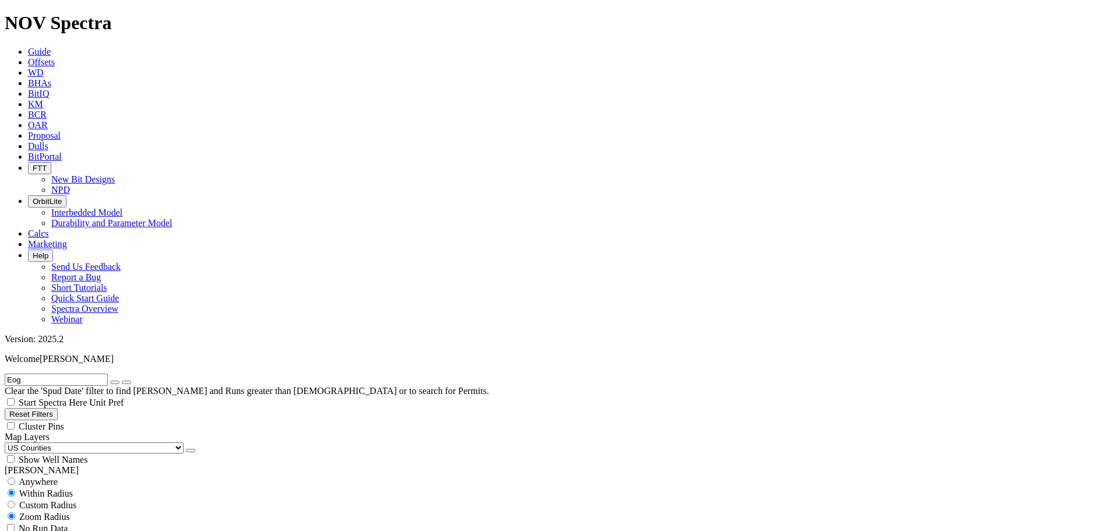
click at [9, 442] on select "US Counties [GEOGRAPHIC_DATA], [GEOGRAPHIC_DATA] [GEOGRAPHIC_DATA], [GEOGRAPHIC…" at bounding box center [94, 447] width 179 height 11
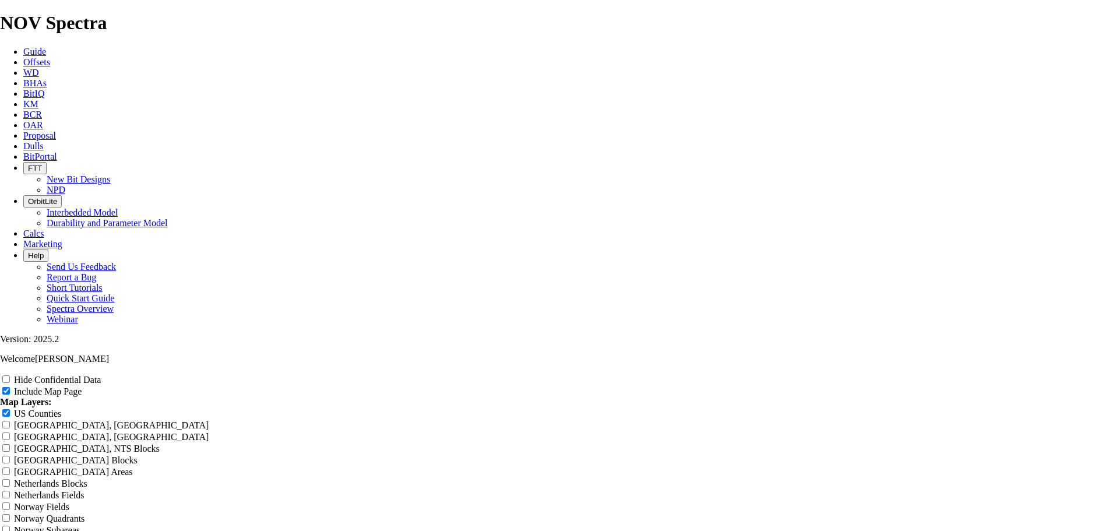
scroll to position [1496, 0]
